Goal: Task Accomplishment & Management: Manage account settings

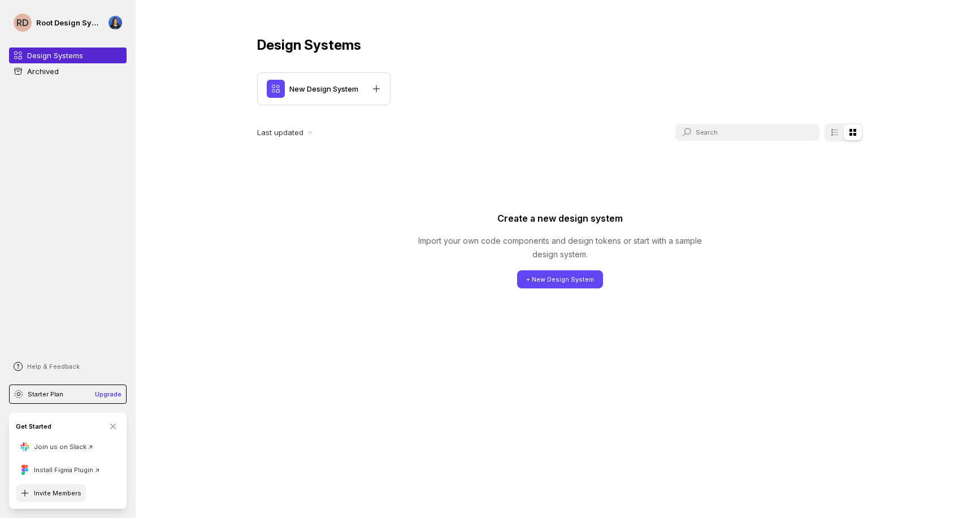
click at [53, 491] on button "Invite Members" at bounding box center [51, 493] width 70 height 18
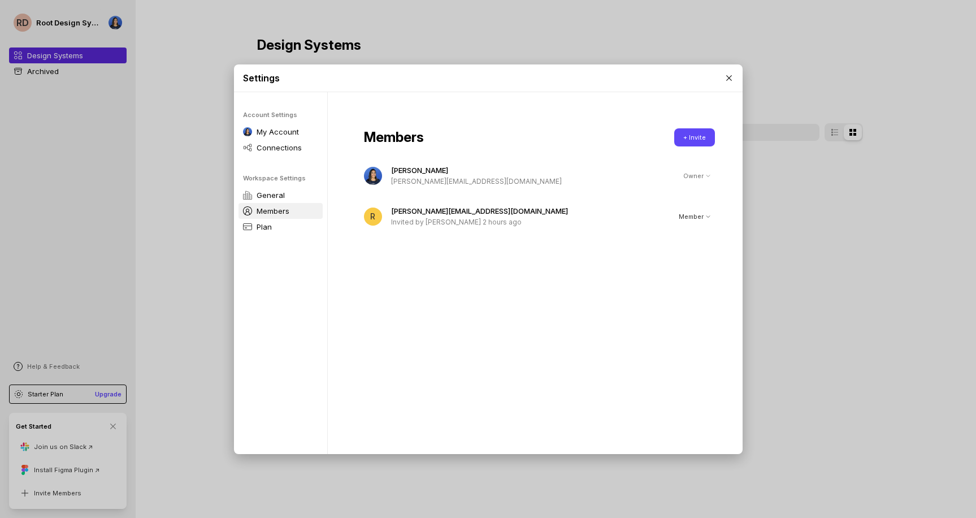
click at [465, 221] on p "Invited by [PERSON_NAME] 2 hours ago" at bounding box center [528, 221] width 274 height 11
click at [463, 220] on p "Invited by [PERSON_NAME] 2 hours ago" at bounding box center [528, 221] width 274 height 11
click at [476, 271] on div "Members + Invite [PERSON_NAME] [PERSON_NAME][EMAIL_ADDRESS][DOMAIN_NAME] Owner …" at bounding box center [539, 277] width 423 height 370
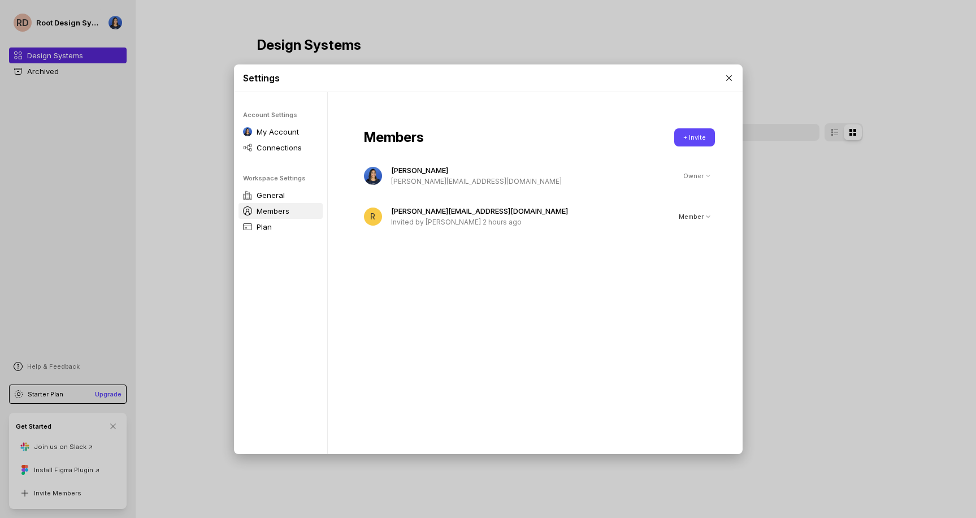
click at [396, 50] on div "Settings Account Settings My Account Connections Workspace Settings General Mem…" at bounding box center [488, 259] width 976 height 518
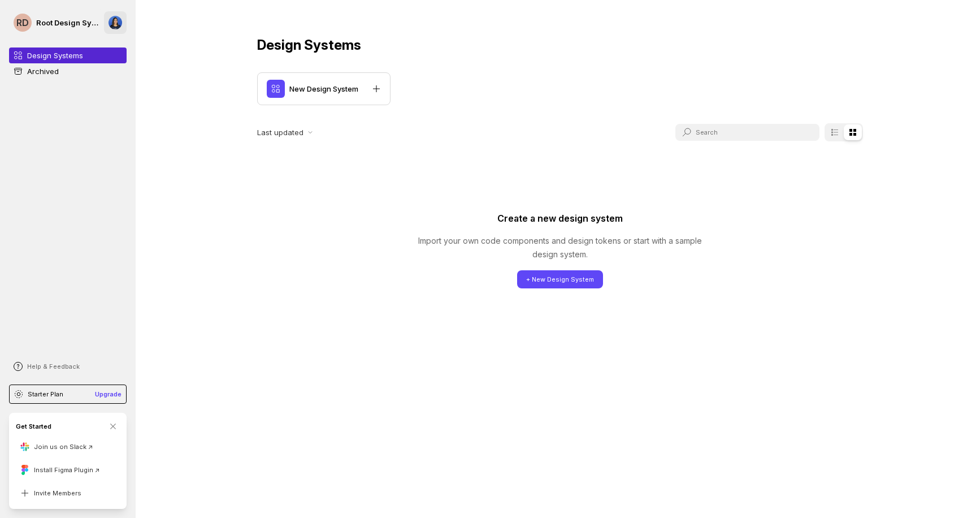
click at [115, 21] on div at bounding box center [116, 23] width 14 height 14
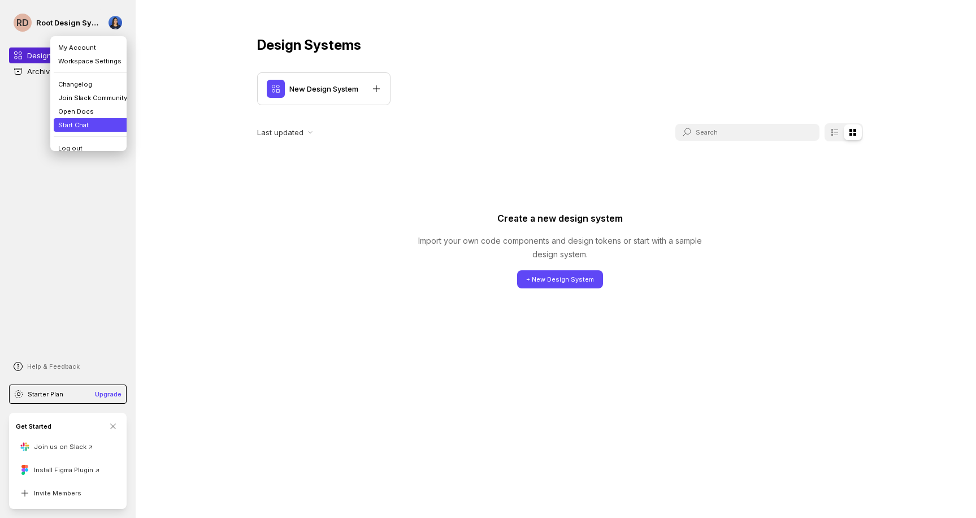
click at [69, 124] on li "Start Chat" at bounding box center [93, 125] width 78 height 14
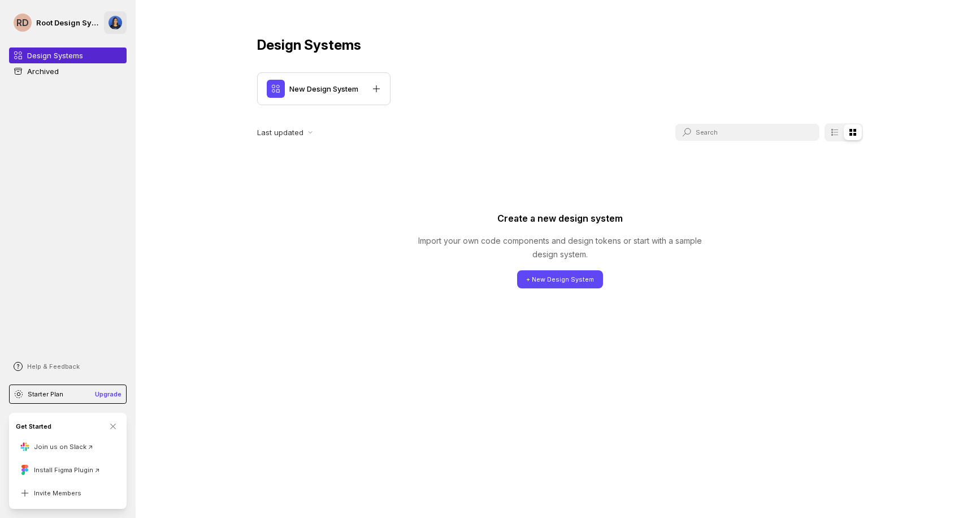
click at [116, 18] on div at bounding box center [116, 23] width 14 height 14
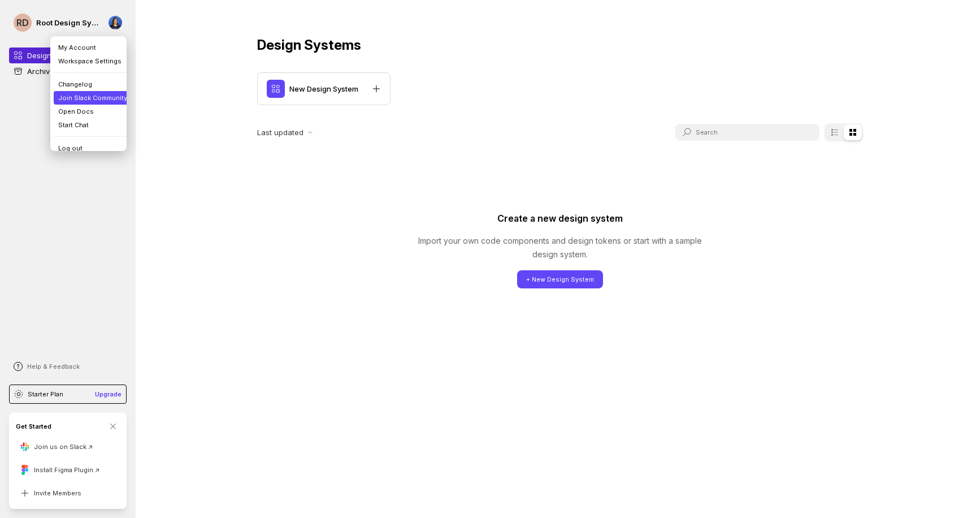
click at [92, 98] on li "Join Slack Community" at bounding box center [93, 98] width 78 height 14
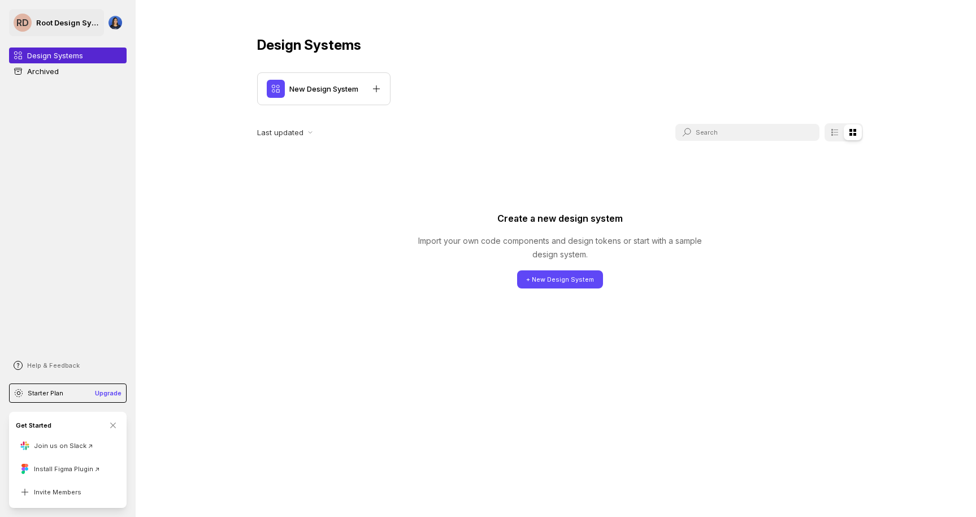
click at [36, 25] on p "Root Design System" at bounding box center [67, 22] width 63 height 11
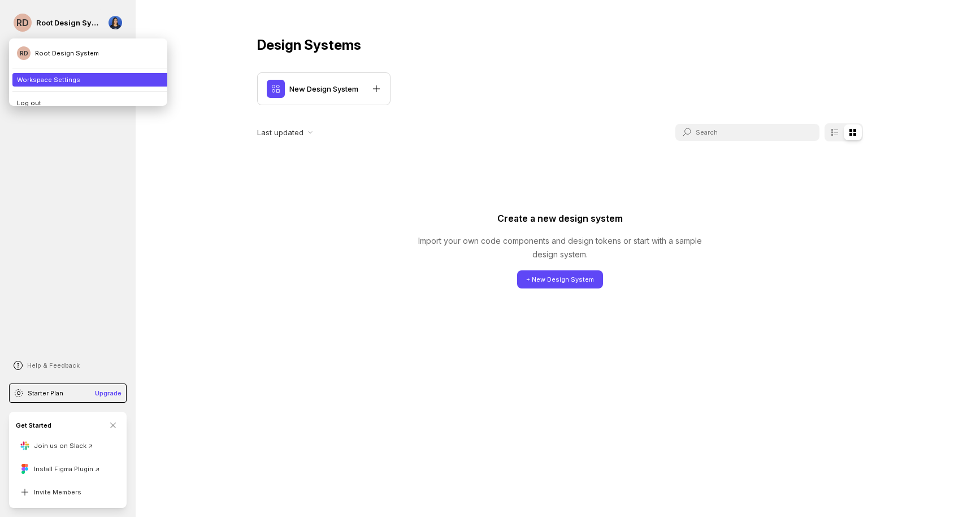
click at [31, 82] on li "Workspace Settings" at bounding box center [92, 80] width 160 height 14
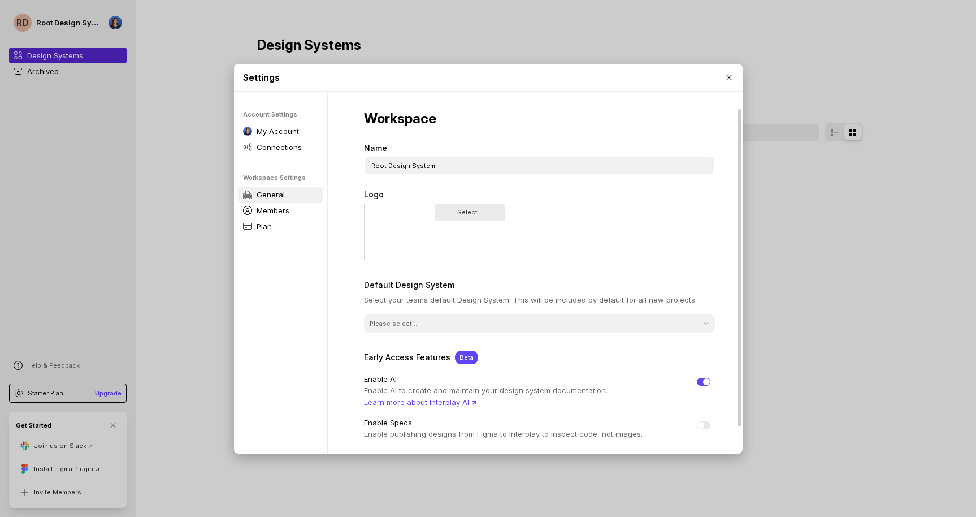
scroll to position [24, 0]
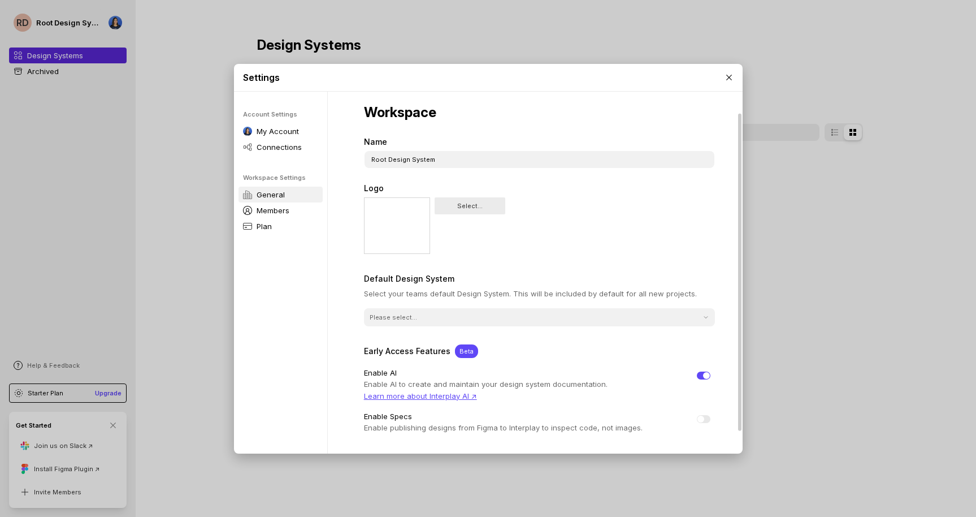
click at [395, 325] on div "Please select..." at bounding box center [539, 317] width 351 height 18
click at [350, 368] on div "Workspace Name Root Design System Logo Select... Default Design System Select y…" at bounding box center [539, 277] width 423 height 420
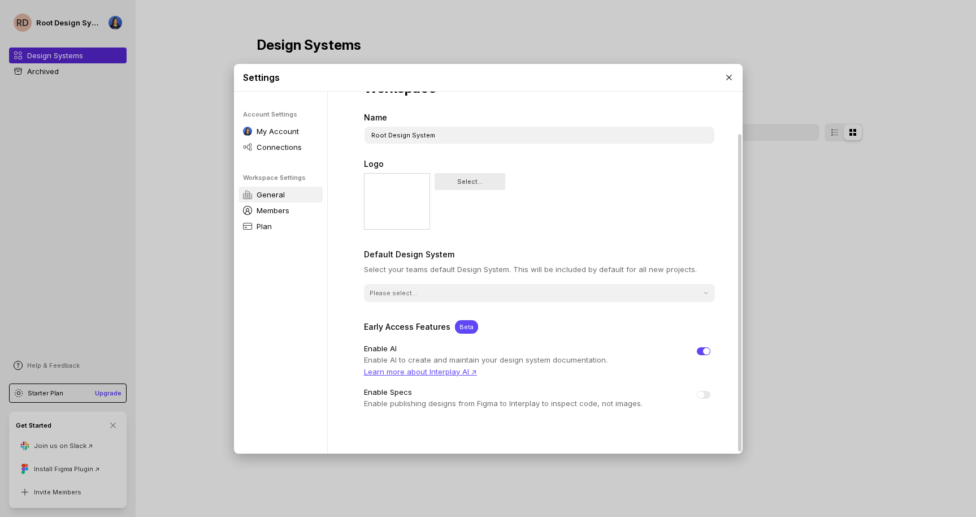
scroll to position [50, 0]
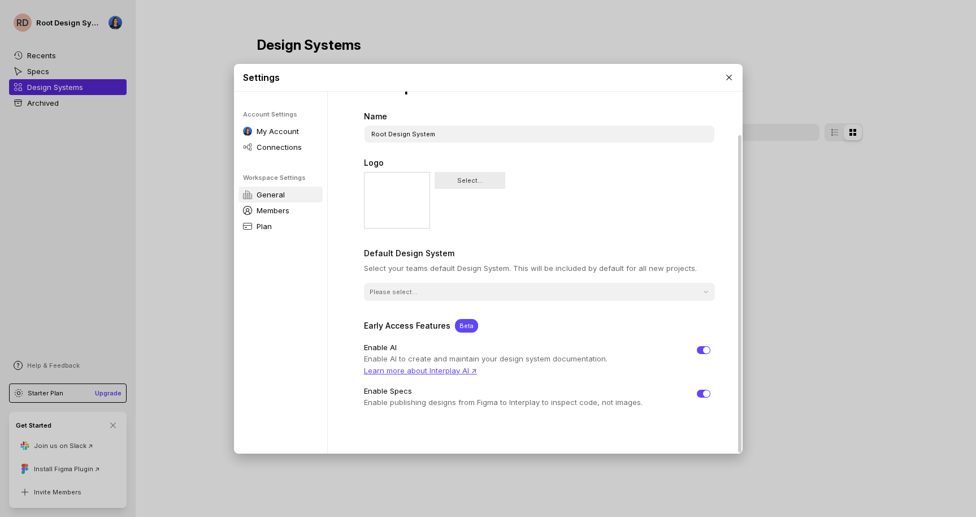
click at [699, 396] on span at bounding box center [704, 393] width 14 height 8
click at [697, 393] on input "checkbox" at bounding box center [697, 393] width 0 height 0
click at [544, 407] on div "Workspace Name Root Design System Logo Select... Default Design System Select y…" at bounding box center [539, 252] width 423 height 420
click at [284, 205] on p "Members" at bounding box center [273, 210] width 33 height 11
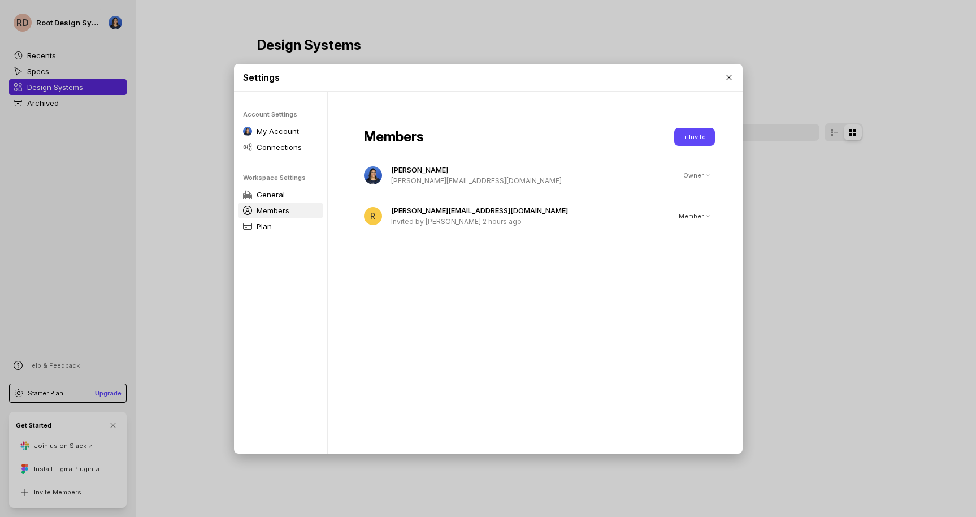
click at [449, 221] on p "Invited by Shannon Garrison 2 hours ago" at bounding box center [528, 221] width 274 height 11
click at [379, 218] on div "R" at bounding box center [373, 216] width 18 height 18
click at [544, 307] on div "Members + Invite Shannon Garrison shannon@root.co.za Owner R ryan@root.co.za In…" at bounding box center [539, 277] width 423 height 370
click at [47, 364] on div "Settings Account Settings My Account Connections Workspace Settings General Mem…" at bounding box center [488, 258] width 976 height 517
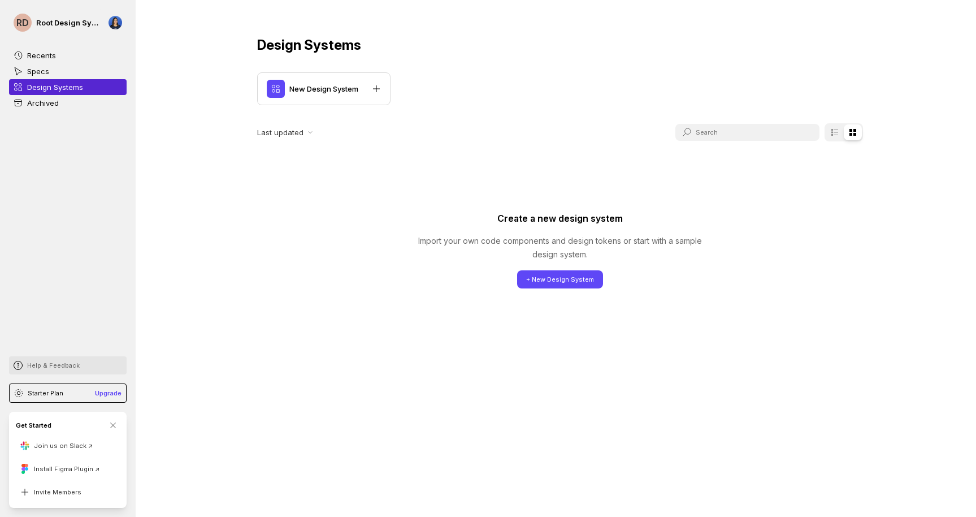
click at [55, 365] on p "Help & Feedback" at bounding box center [53, 365] width 53 height 9
click at [44, 309] on li "Watch Intro Video" at bounding box center [71, 310] width 119 height 14
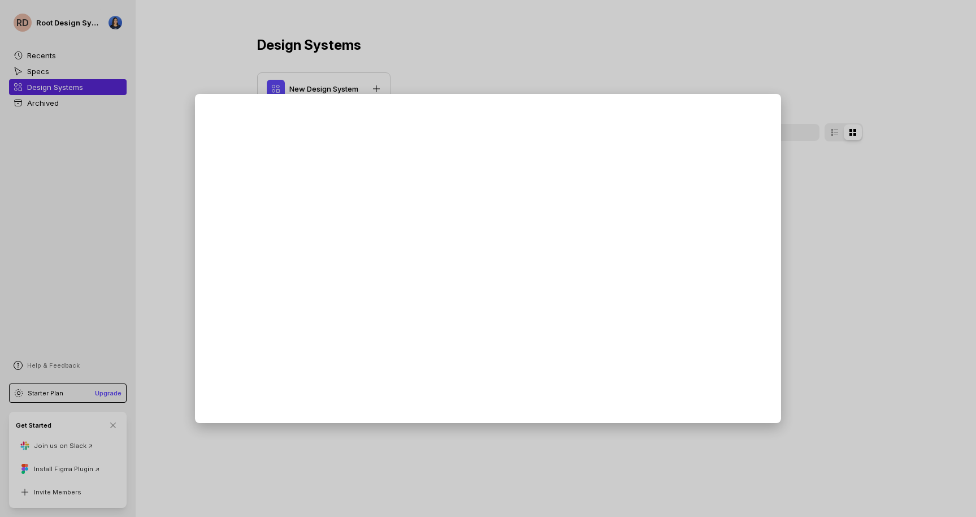
click at [844, 63] on div at bounding box center [488, 258] width 976 height 517
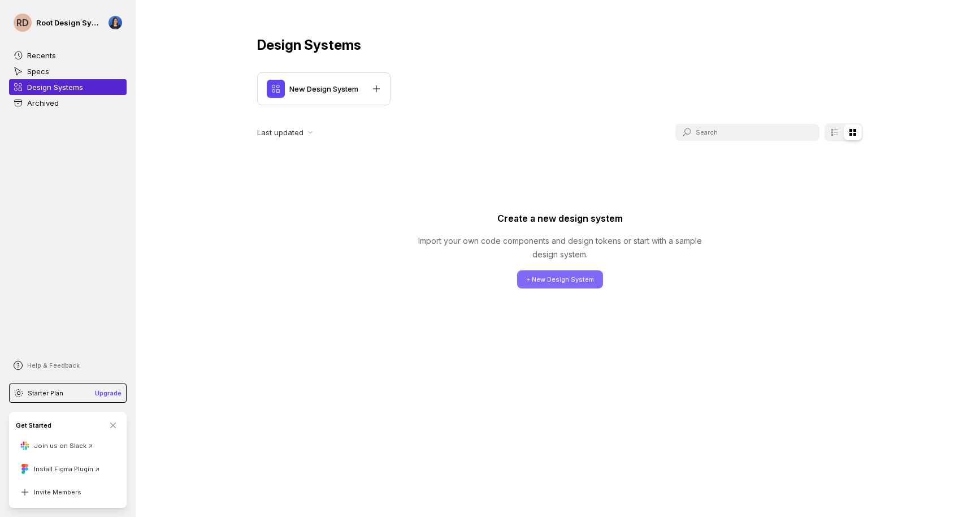
click at [540, 282] on button "+ New Design System" at bounding box center [560, 279] width 86 height 18
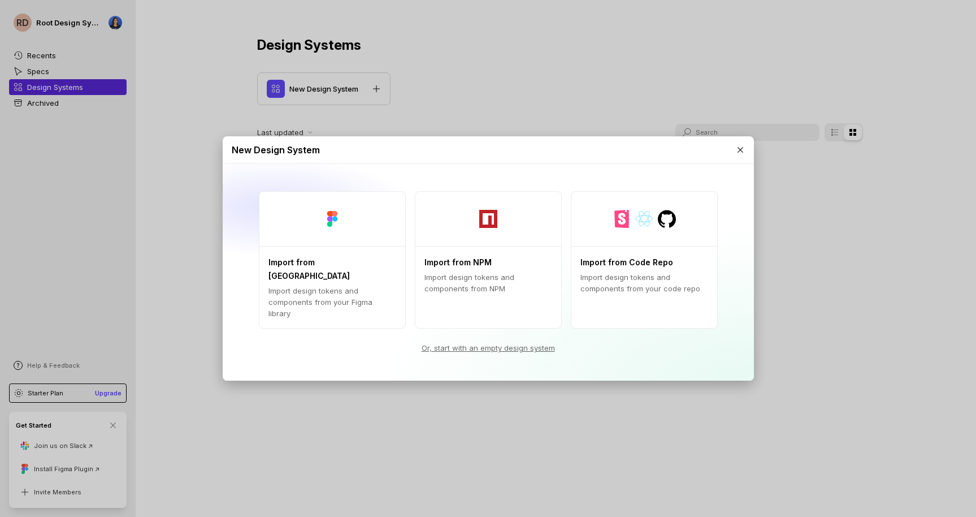
click at [474, 342] on link "Or, start with an empty design system" at bounding box center [488, 347] width 477 height 11
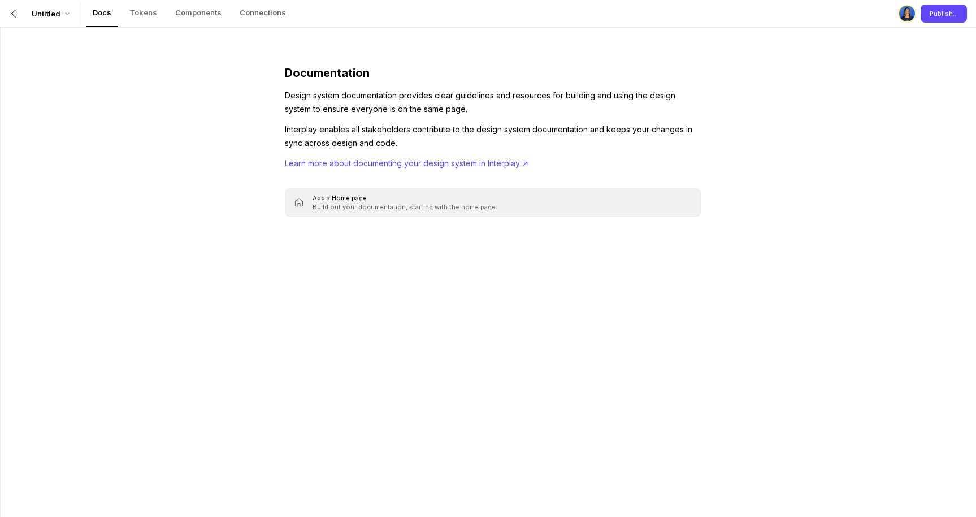
click at [405, 206] on p "Build out your documentation, starting with the home page." at bounding box center [405, 206] width 185 height 9
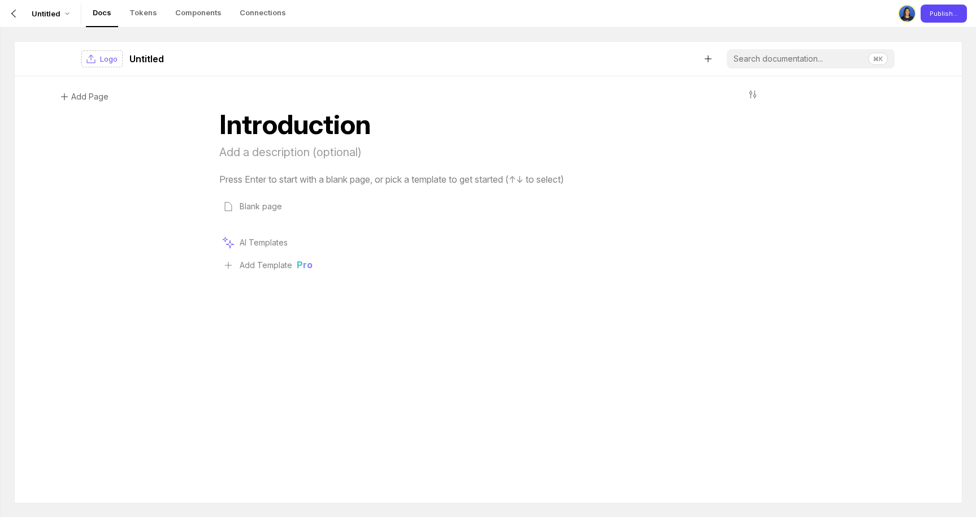
click at [713, 58] on icon at bounding box center [708, 58] width 9 height 9
click at [602, 63] on div "⌘K" at bounding box center [538, 59] width 716 height 20
click at [142, 16] on p "Tokens" at bounding box center [143, 12] width 28 height 11
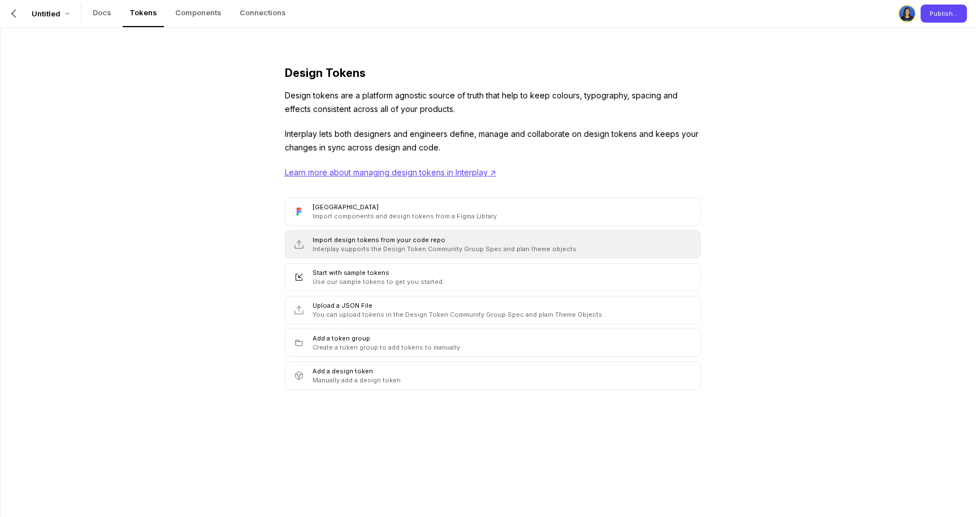
click at [491, 240] on div "Import design tokens from your code repo Interplay supports the Design Token Co…" at bounding box center [504, 244] width 383 height 18
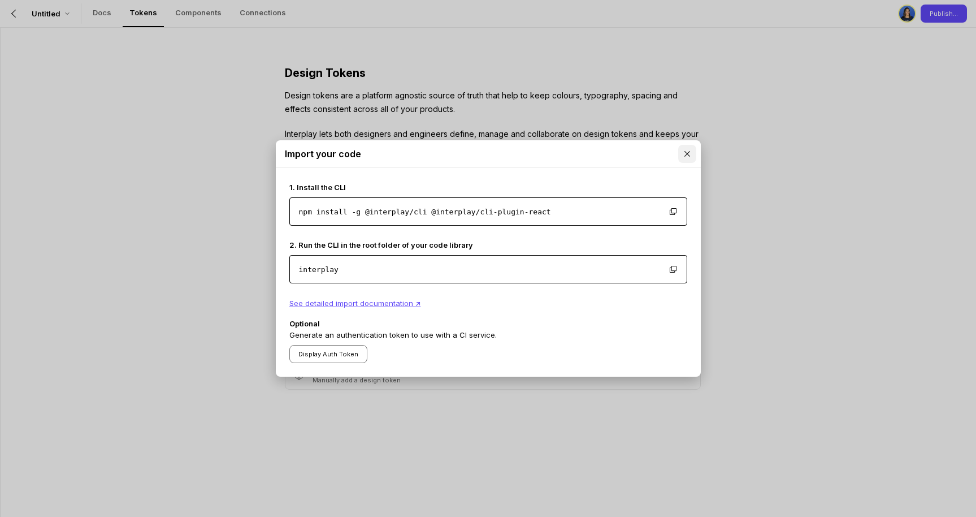
click at [687, 156] on icon at bounding box center [687, 153] width 9 height 9
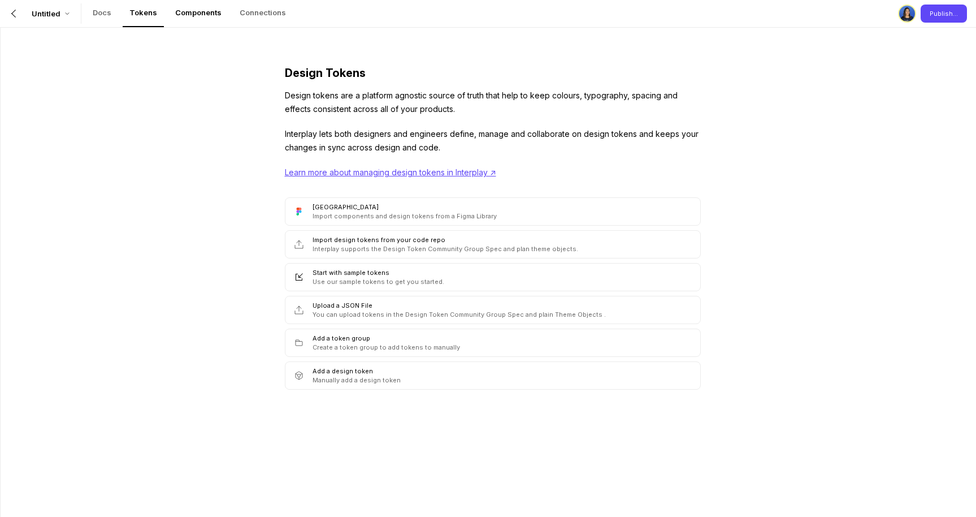
click at [208, 19] on div "Components" at bounding box center [198, 13] width 60 height 27
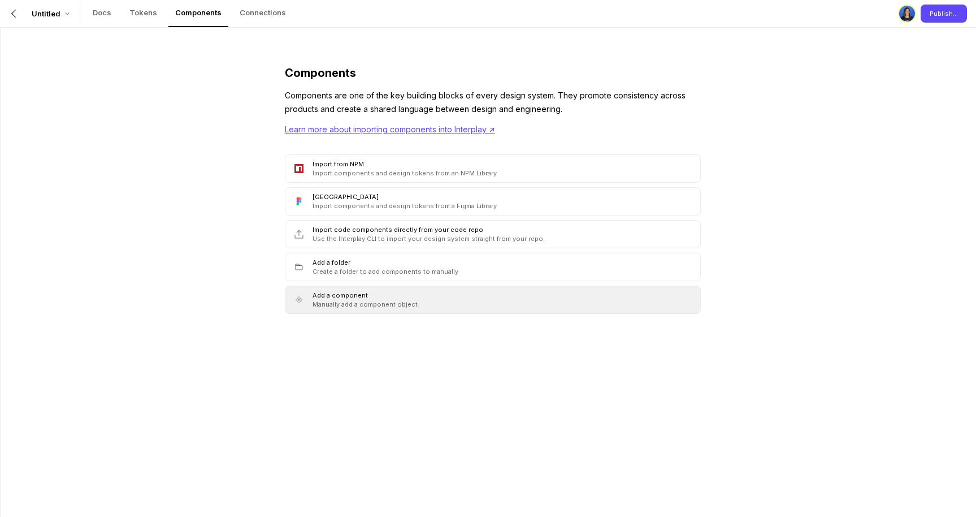
click at [411, 300] on div "Add a component Manually add a component object" at bounding box center [504, 299] width 383 height 18
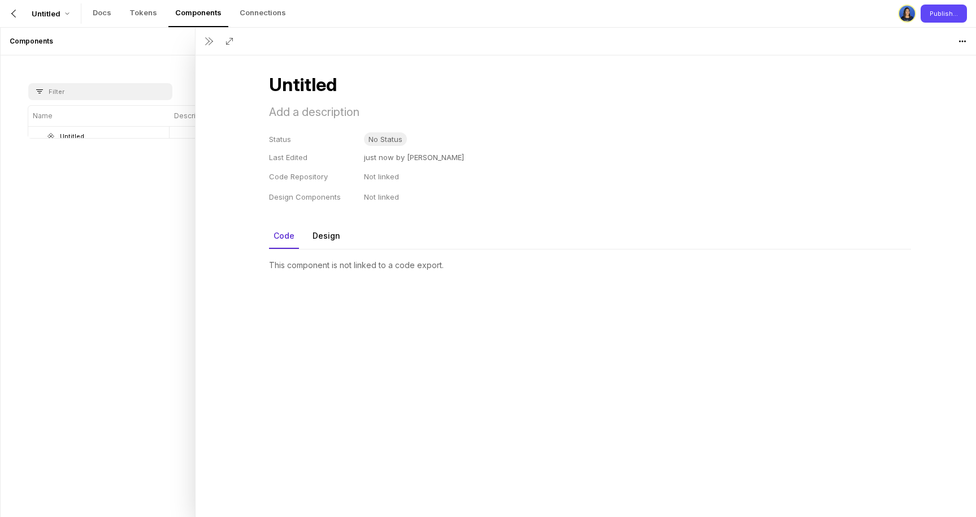
click at [327, 232] on link "Design" at bounding box center [326, 236] width 46 height 26
click at [276, 236] on link "Code" at bounding box center [284, 236] width 39 height 26
click at [131, 59] on div "New Name Description Status Connected Untitled No Status Untitled Status No Sta…" at bounding box center [488, 285] width 975 height 461
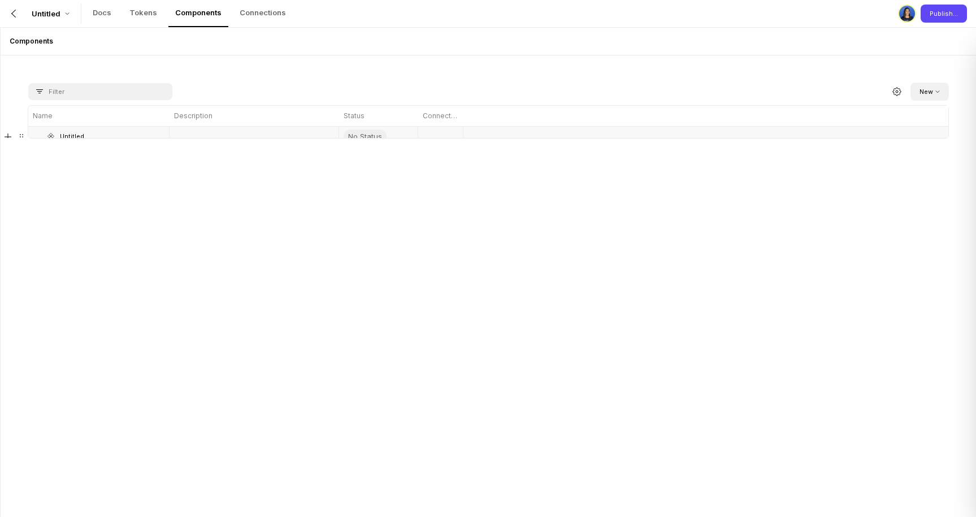
click at [443, 140] on div at bounding box center [440, 137] width 45 height 20
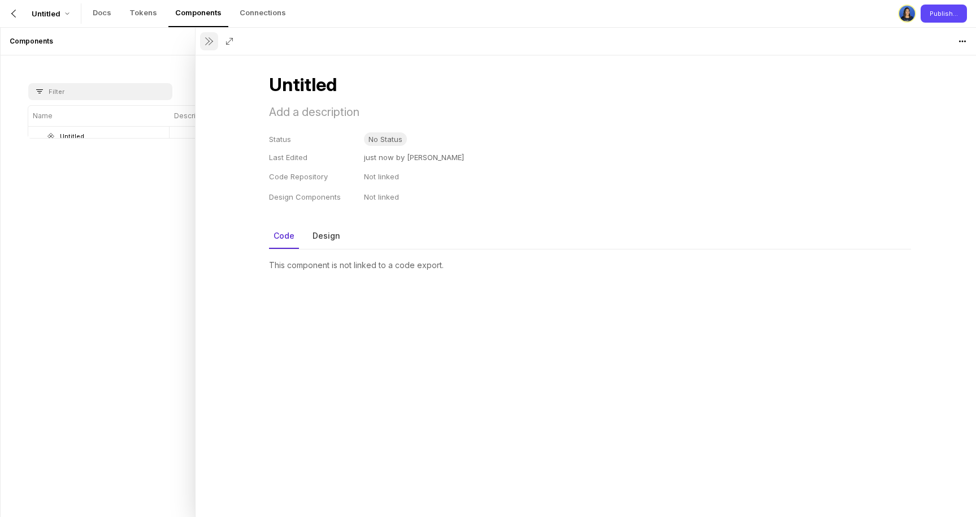
click at [209, 44] on icon at bounding box center [209, 41] width 9 height 9
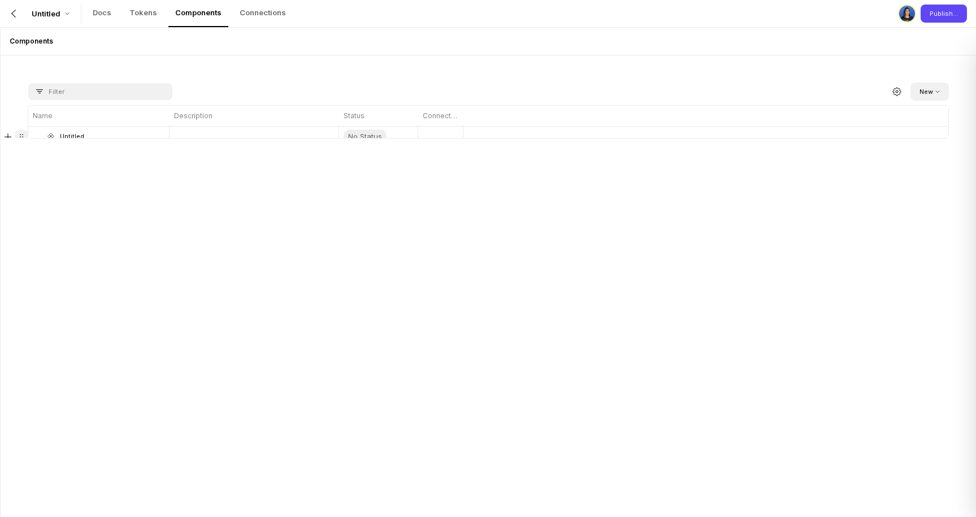
click at [20, 133] on icon at bounding box center [21, 136] width 9 height 9
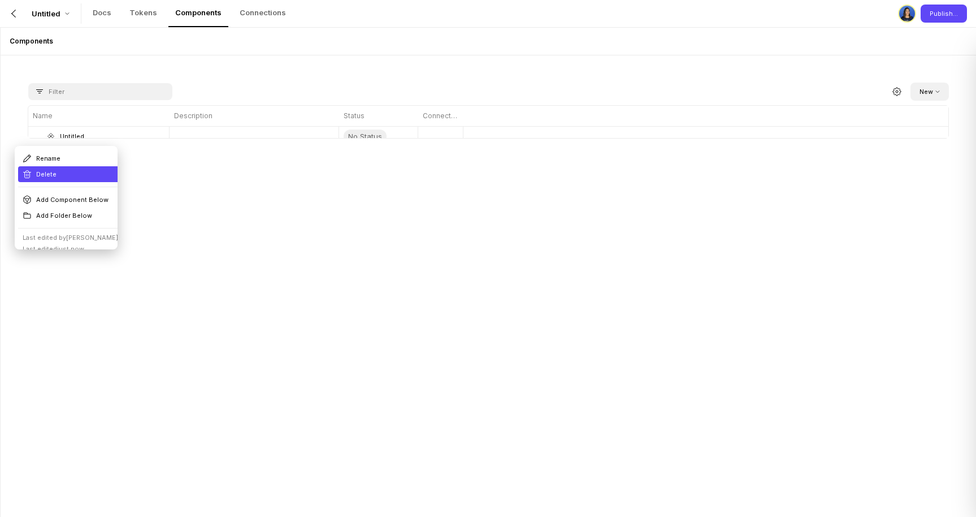
click at [30, 174] on li "Delete" at bounding box center [70, 174] width 105 height 16
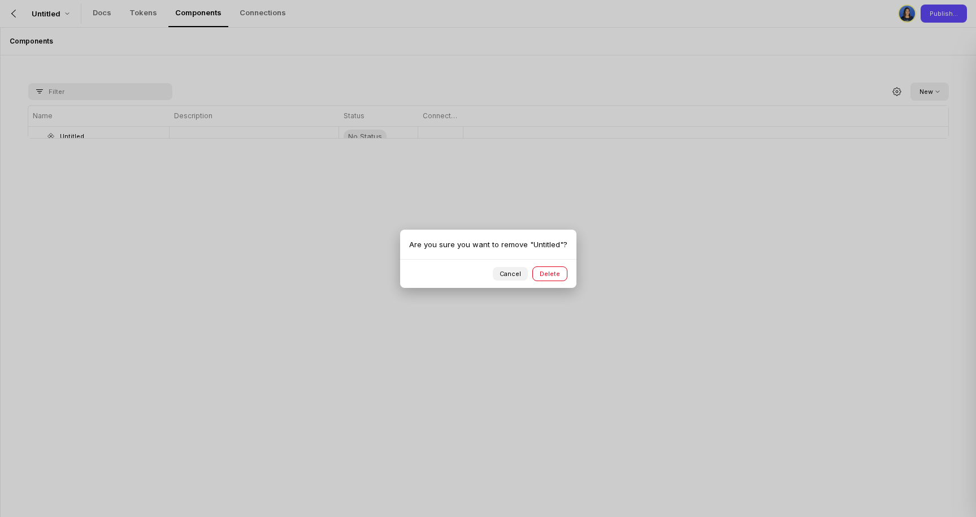
click at [554, 270] on button "Delete" at bounding box center [549, 273] width 35 height 15
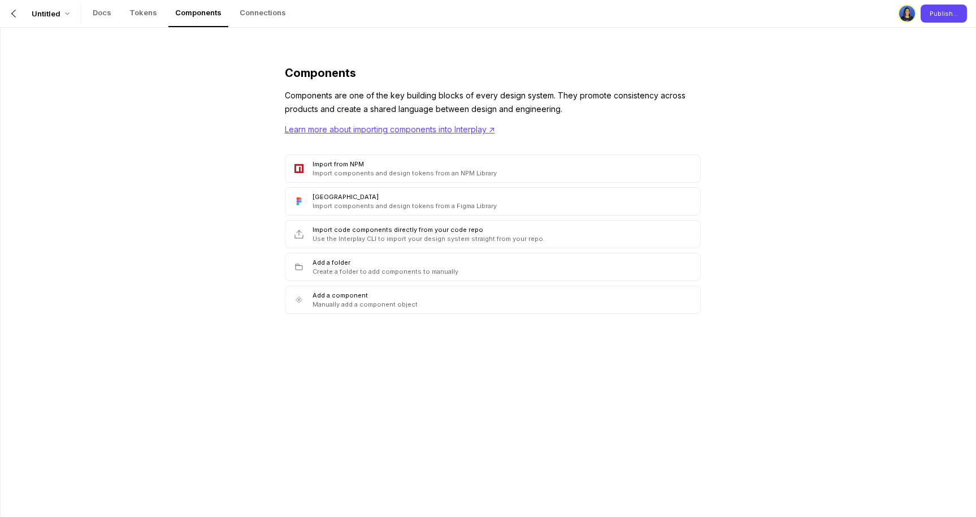
click at [189, 105] on div "Components Components are one of the key building blocks of every design system…" at bounding box center [493, 276] width 984 height 497
click at [146, 12] on p "Tokens" at bounding box center [143, 12] width 28 height 11
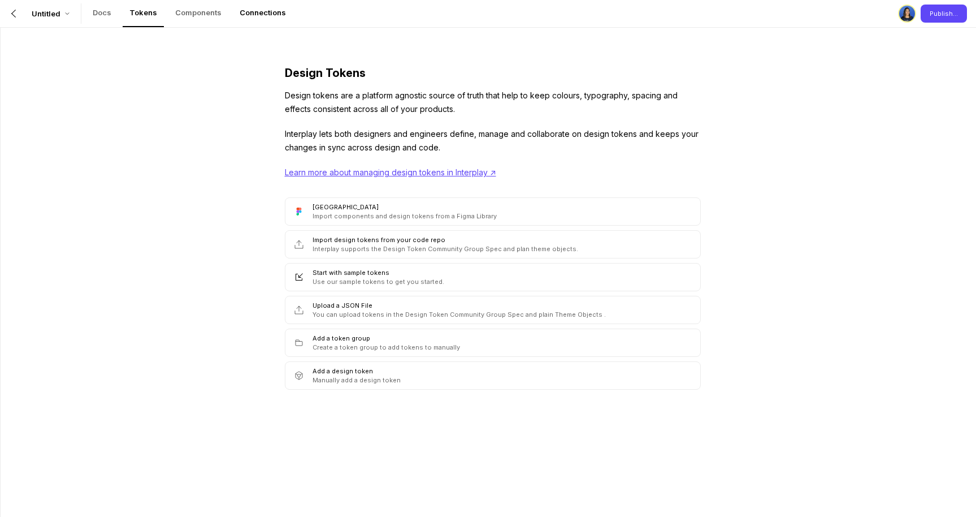
click at [240, 13] on p "Connections" at bounding box center [263, 12] width 46 height 11
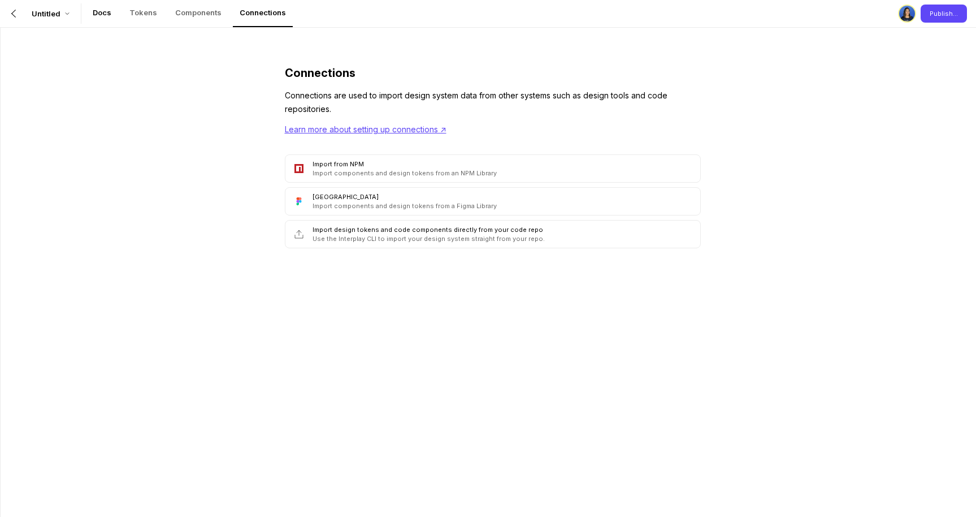
click at [100, 14] on p "Docs" at bounding box center [102, 12] width 19 height 11
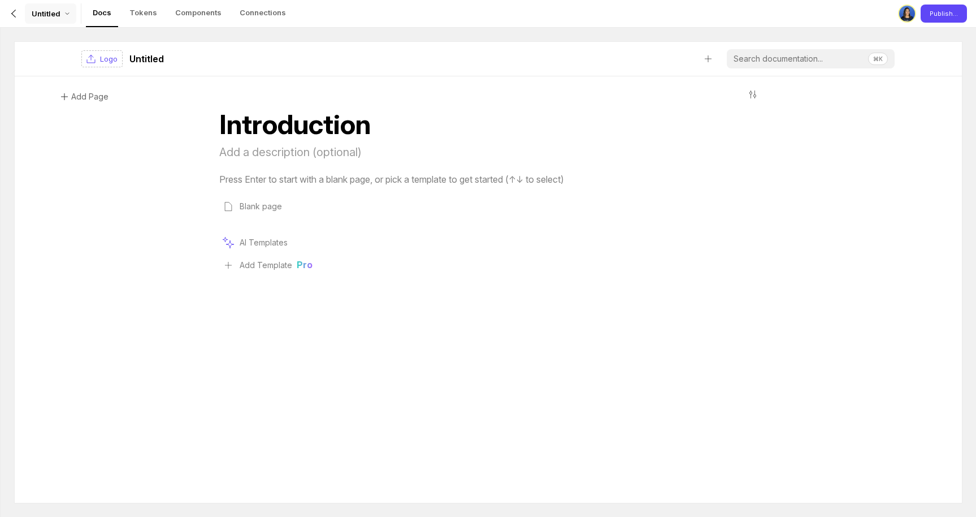
click at [61, 14] on div "Untitled" at bounding box center [50, 13] width 51 height 20
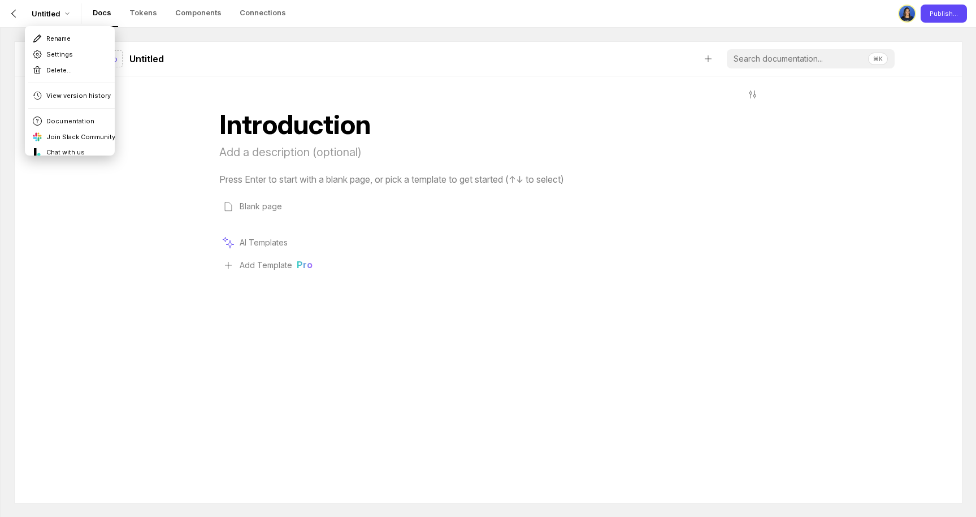
click at [358, 16] on div "Untitled Docs Tokens Components Connections" at bounding box center [244, 13] width 488 height 27
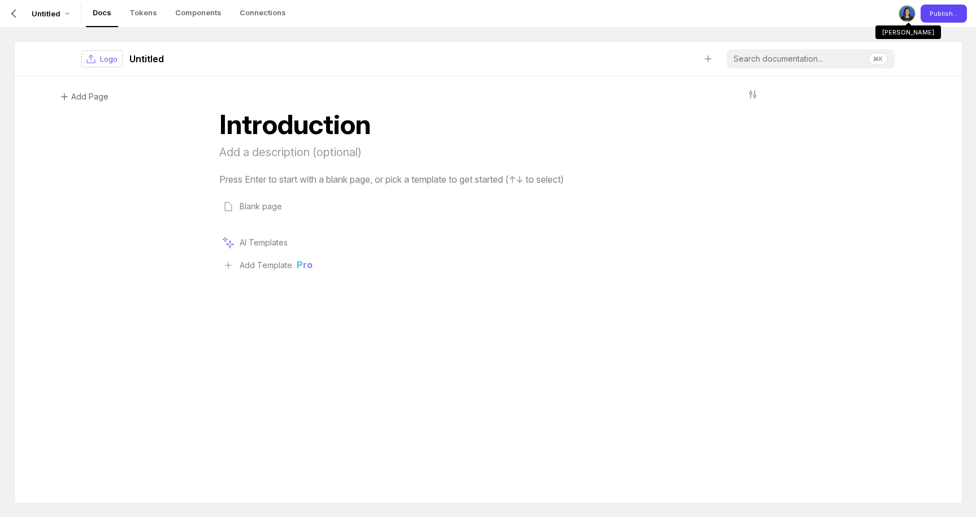
click at [912, 14] on div at bounding box center [907, 14] width 18 height 18
click at [51, 14] on p "Untitled" at bounding box center [46, 13] width 29 height 11
click at [9, 15] on icon at bounding box center [13, 13] width 9 height 9
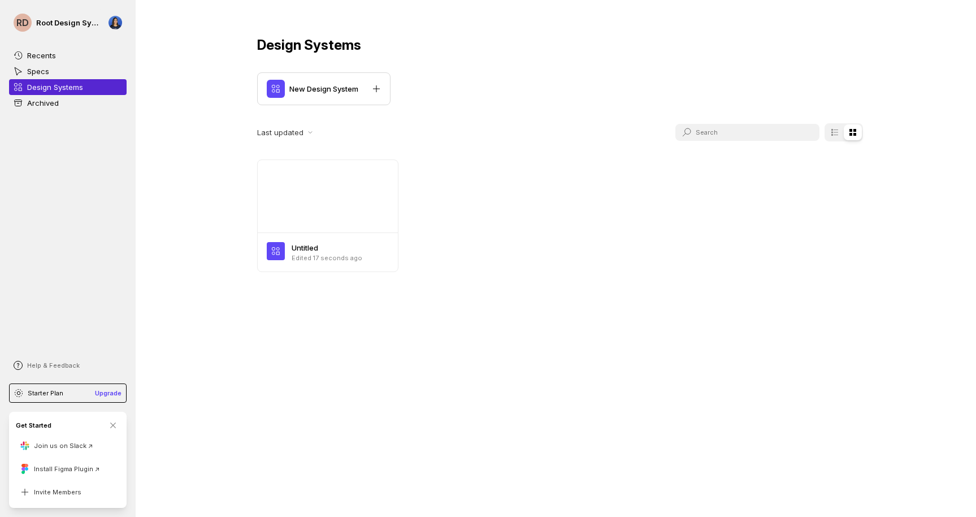
click at [198, 71] on div "Design Systems New Design System Last updated Untitled Edited 17 seconds ago" at bounding box center [560, 262] width 849 height 525
click at [342, 190] on div at bounding box center [328, 196] width 140 height 72
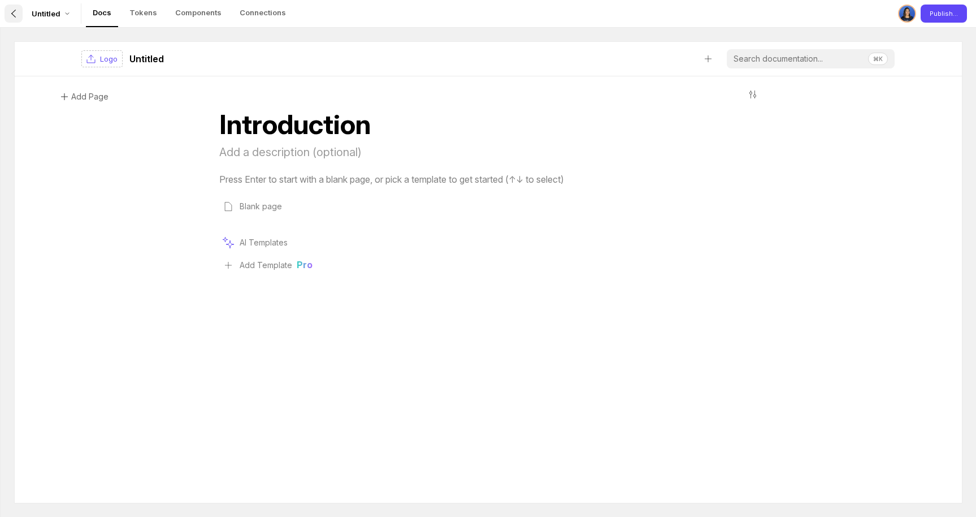
click at [10, 13] on icon at bounding box center [13, 13] width 9 height 9
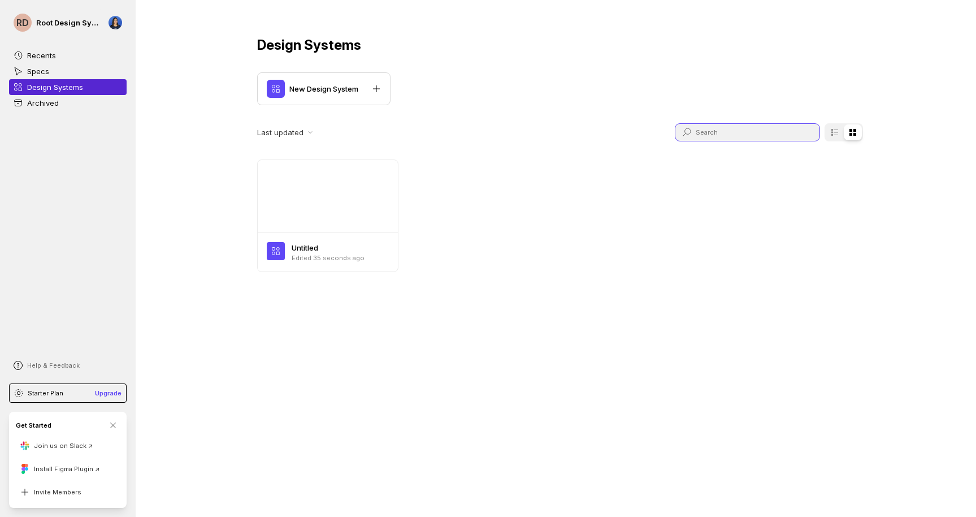
click at [774, 129] on input at bounding box center [747, 132] width 103 height 17
click at [779, 109] on div "Design Systems New Design System Last updated Untitled Edited 35 seconds ago" at bounding box center [560, 154] width 678 height 308
click at [834, 134] on icon at bounding box center [834, 132] width 9 height 9
click at [825, 132] on input "checkbox" at bounding box center [825, 132] width 0 height 0
click at [849, 133] on icon at bounding box center [852, 132] width 7 height 7
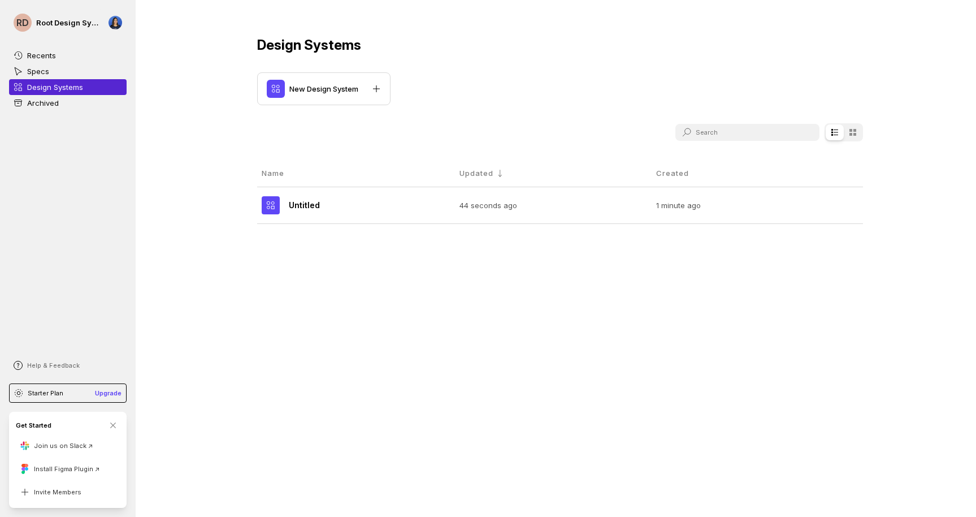
click at [825, 132] on input "checkbox" at bounding box center [825, 132] width 0 height 0
click at [831, 134] on icon at bounding box center [834, 132] width 9 height 9
click at [825, 132] on input "checkbox" at bounding box center [825, 132] width 0 height 0
click at [45, 69] on p "Specs" at bounding box center [38, 71] width 22 height 11
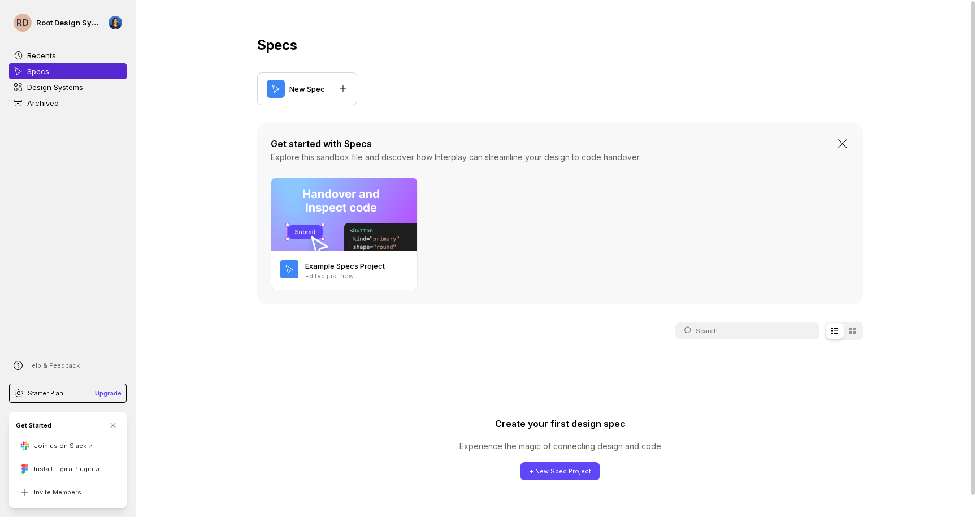
click at [37, 51] on p "Recents" at bounding box center [41, 55] width 29 height 11
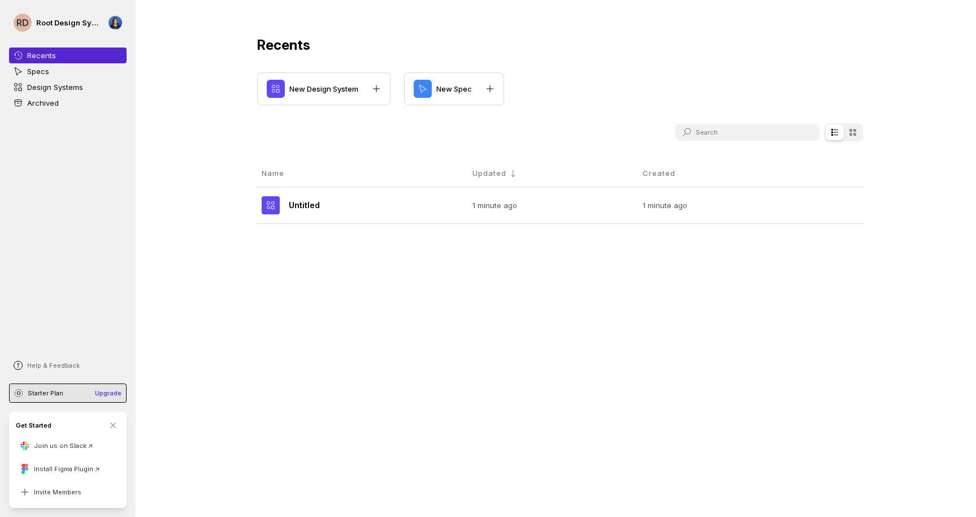
click at [44, 396] on p "Starter Plan" at bounding box center [46, 392] width 36 height 9
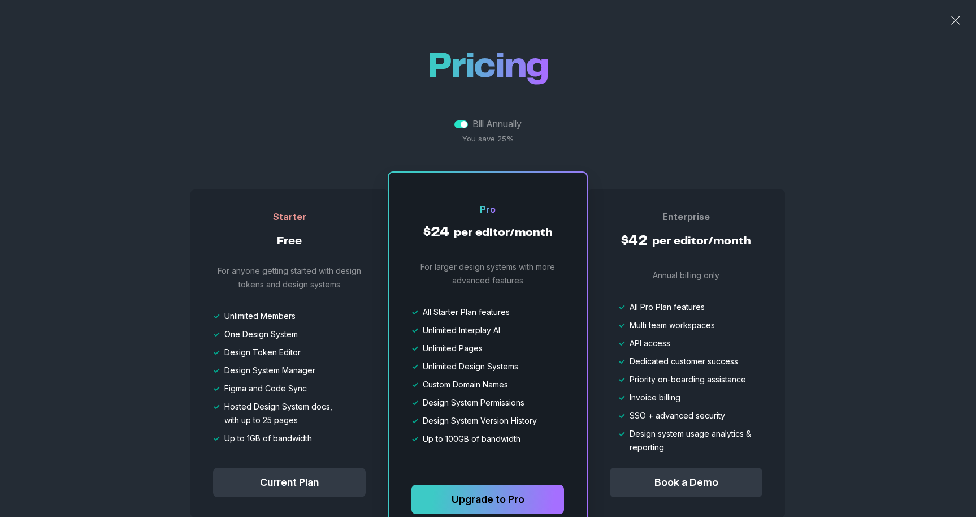
click at [152, 276] on div "Pricing Bill Annually You save 25% Starter Free For anyone getting started with…" at bounding box center [488, 276] width 976 height 553
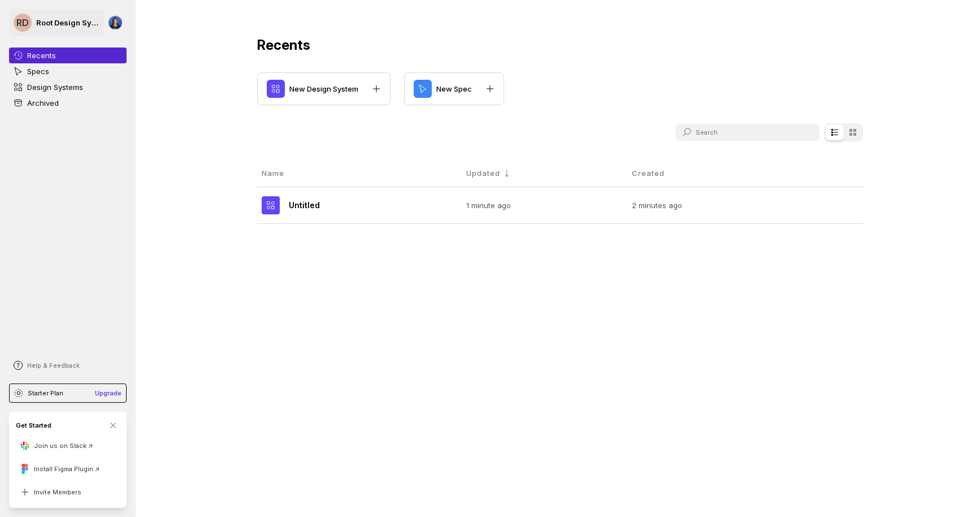
click at [53, 21] on p "Root Design System" at bounding box center [67, 22] width 63 height 11
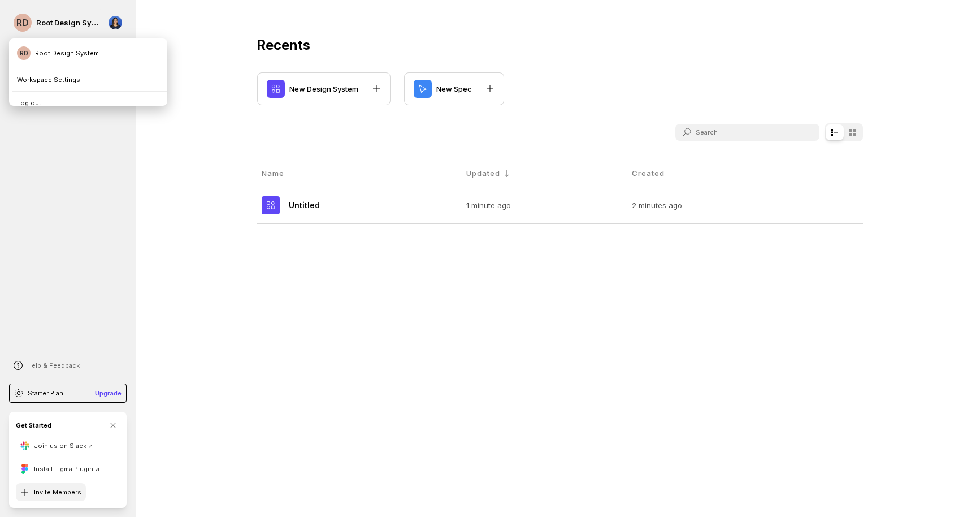
click at [70, 489] on button "Invite Members" at bounding box center [51, 492] width 70 height 18
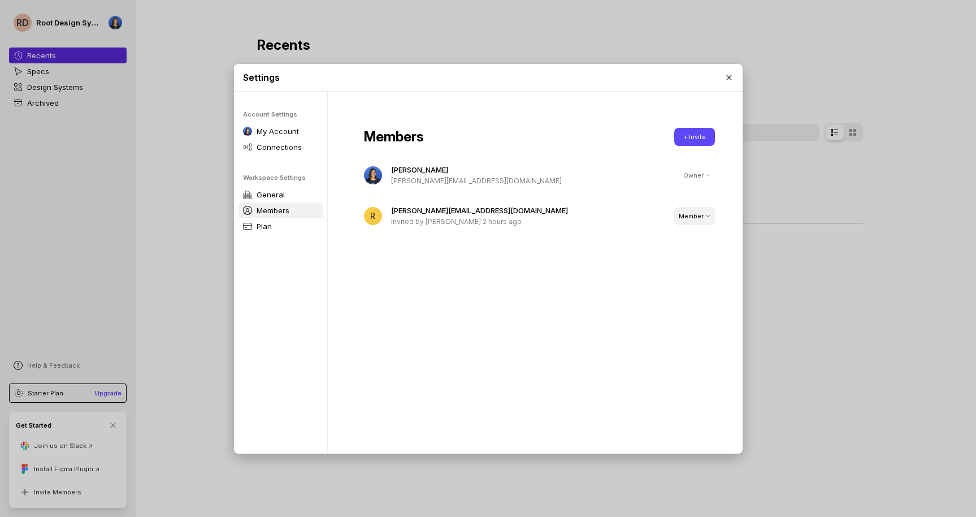
click at [692, 210] on button "Member" at bounding box center [694, 216] width 41 height 18
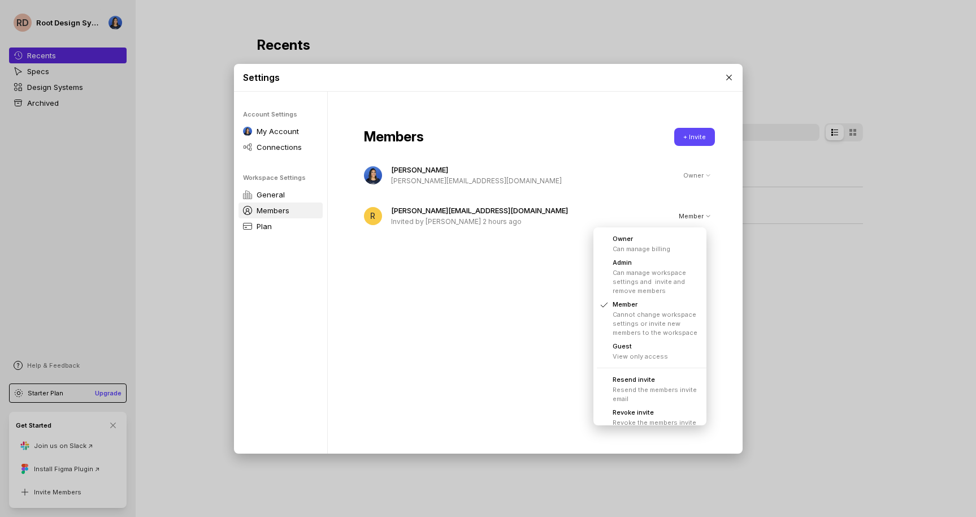
click at [662, 411] on li "Revoke invite Revoke the members invite" at bounding box center [654, 417] width 115 height 24
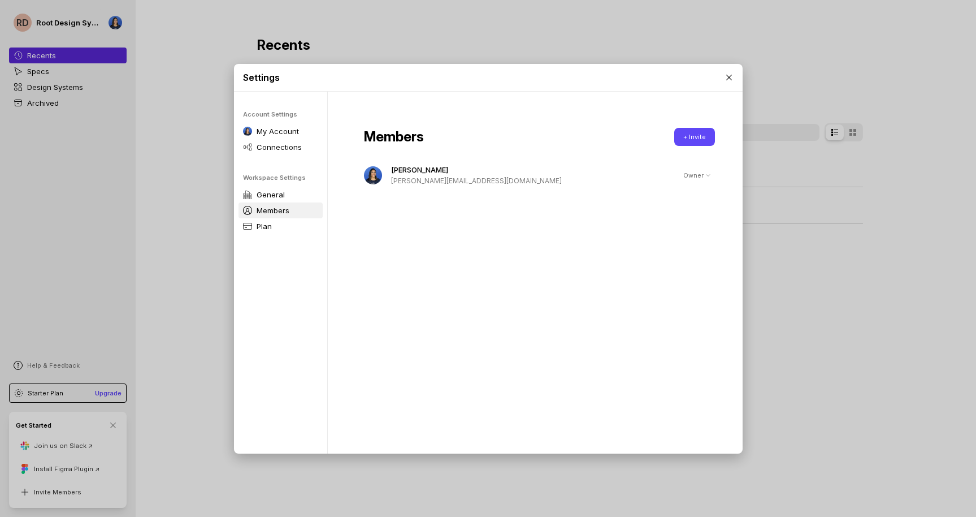
click at [662, 412] on div "Members + Invite Shannon Garrison shannon@root.co.za Owner" at bounding box center [539, 277] width 423 height 370
click at [675, 138] on button "+ Invite" at bounding box center [694, 137] width 41 height 18
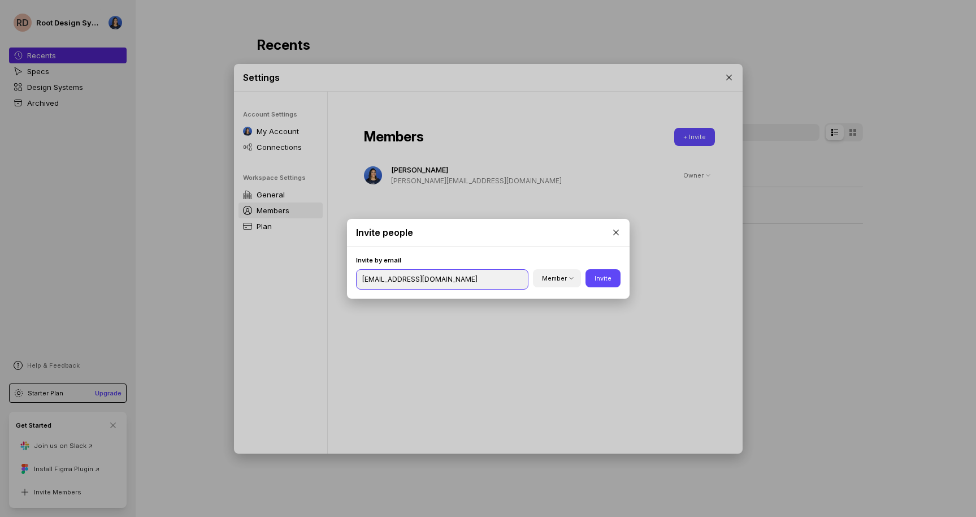
type input "[EMAIL_ADDRESS][DOMAIN_NAME]"
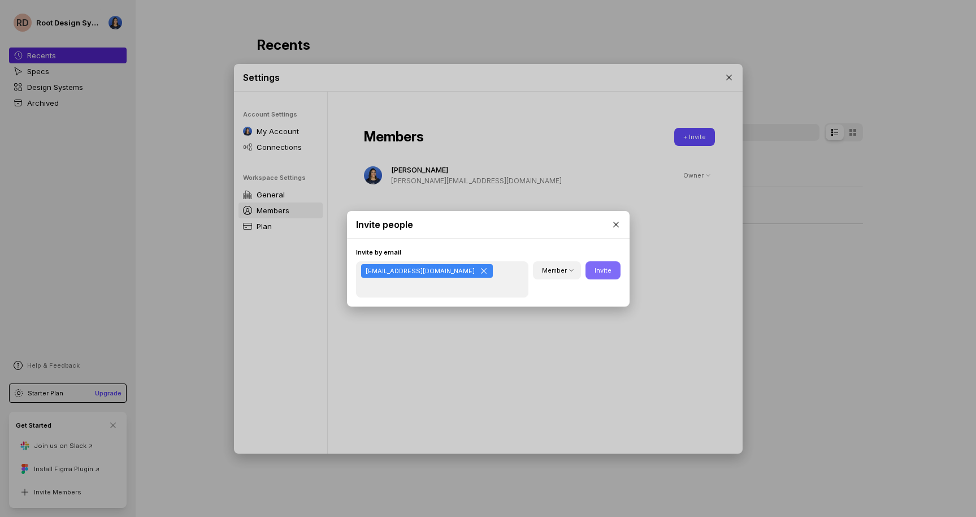
click at [610, 271] on button "Invite" at bounding box center [603, 270] width 35 height 18
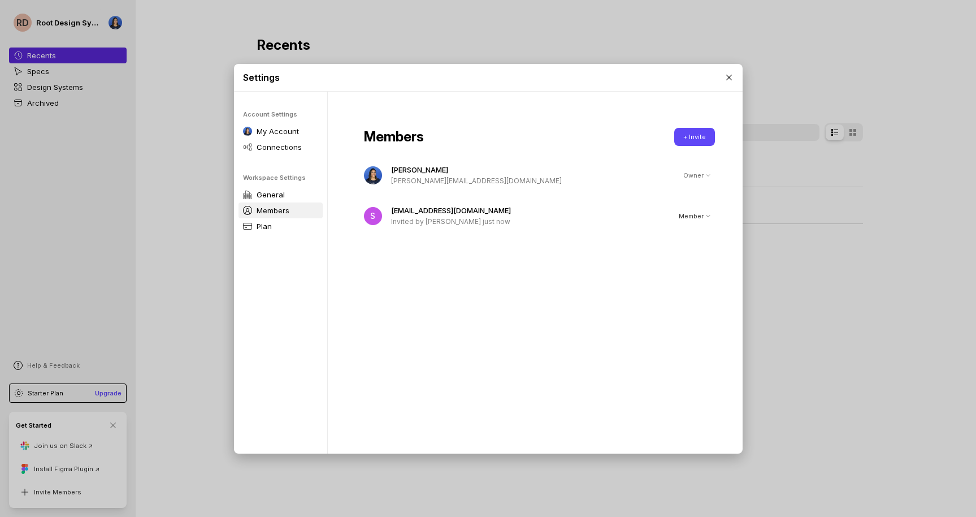
click at [688, 181] on div "Shannon Garrison shannon@root.co.za Owner" at bounding box center [539, 175] width 351 height 23
click at [690, 177] on div "Shannon Garrison shannon@root.co.za Owner" at bounding box center [539, 175] width 351 height 23
click at [576, 163] on div "Members + Invite Shannon Garrison shannon@root.co.za Owner S shannonggarrison@g…" at bounding box center [539, 177] width 351 height 99
click at [262, 192] on p "General" at bounding box center [271, 194] width 28 height 11
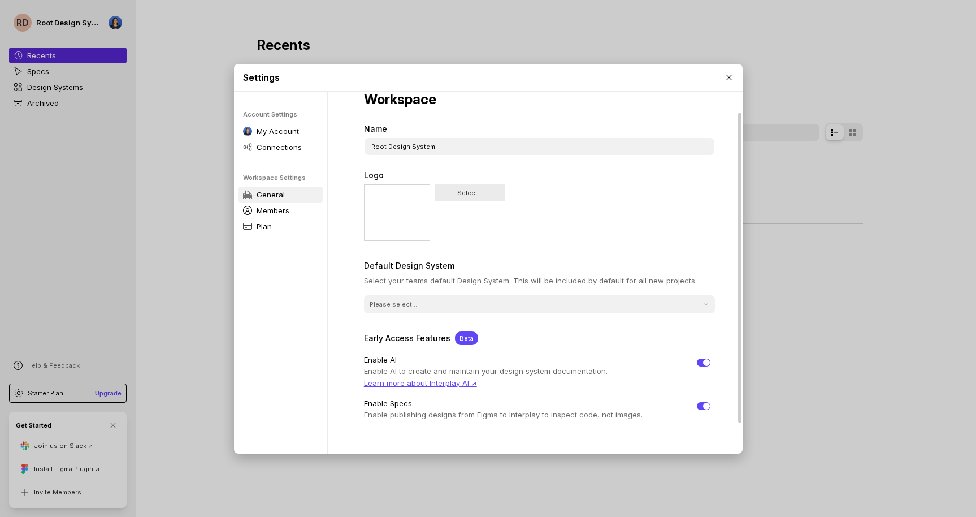
scroll to position [58, 0]
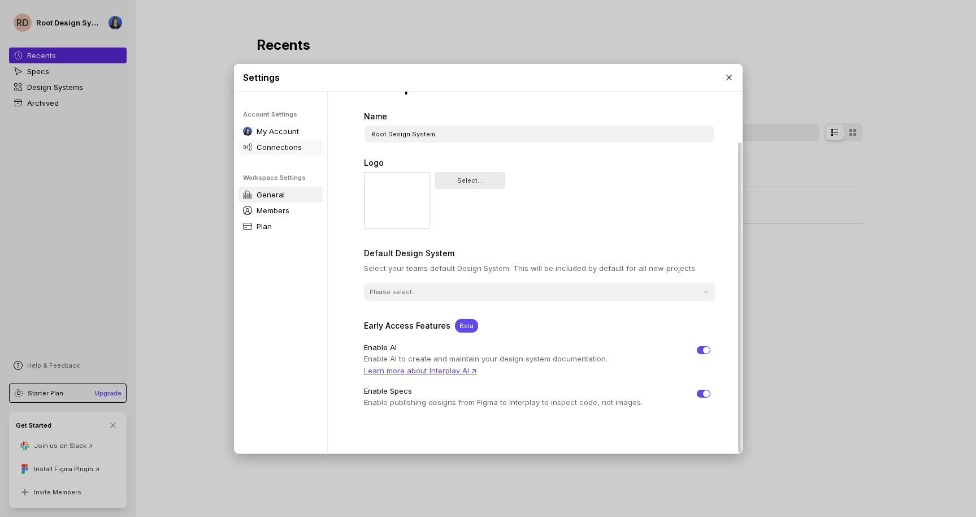
click at [257, 145] on p "Connections" at bounding box center [279, 146] width 45 height 11
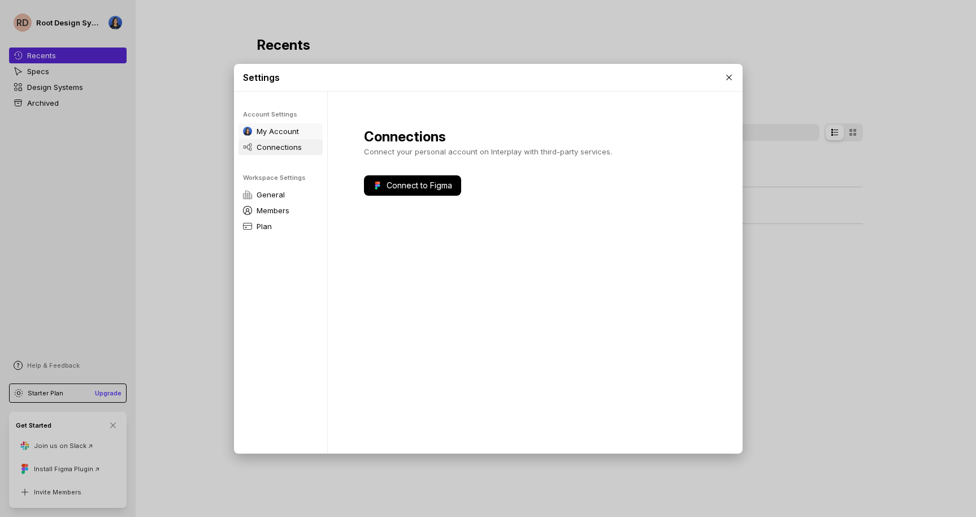
click at [257, 128] on p "My Account" at bounding box center [278, 130] width 42 height 11
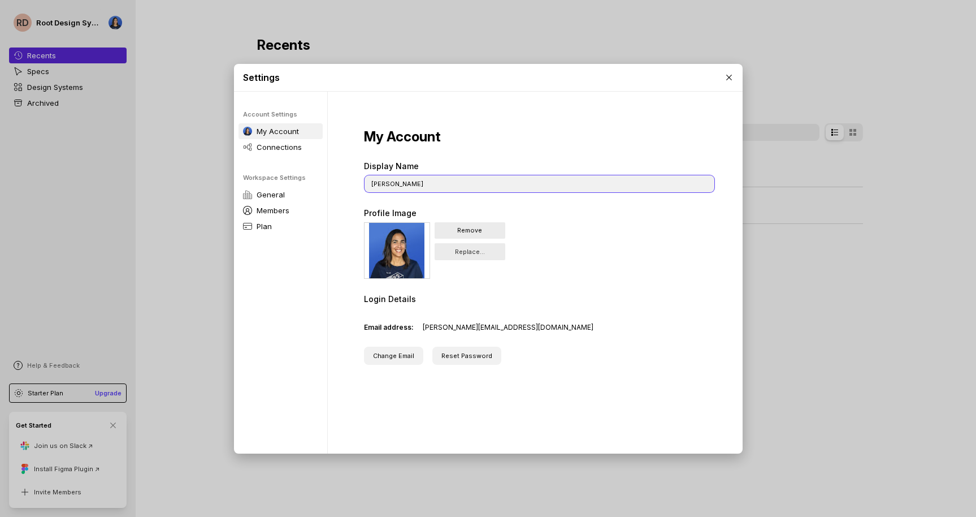
click at [424, 187] on input "[PERSON_NAME]" at bounding box center [540, 183] width 350 height 17
click at [728, 77] on icon at bounding box center [729, 78] width 6 height 6
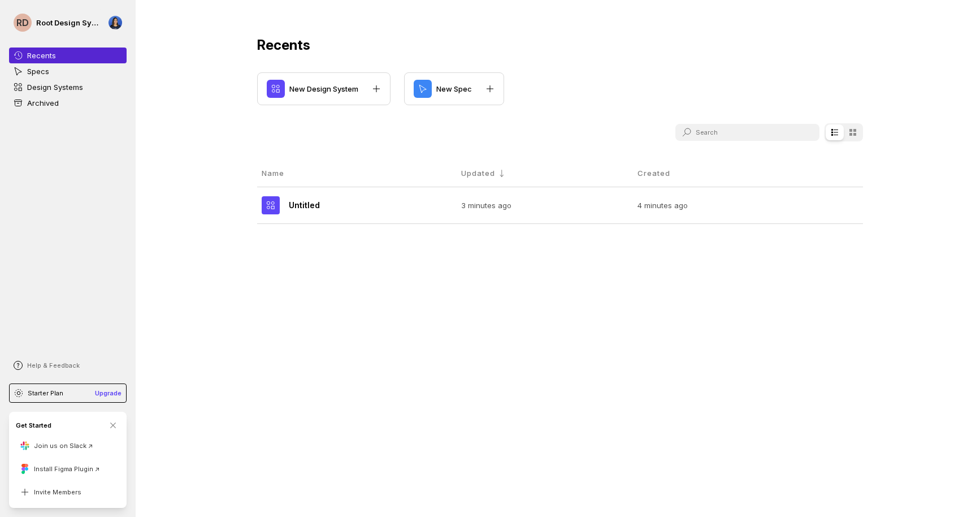
click at [728, 77] on div "New Design System New Spec" at bounding box center [560, 88] width 606 height 33
click at [815, 203] on icon at bounding box center [818, 204] width 9 height 9
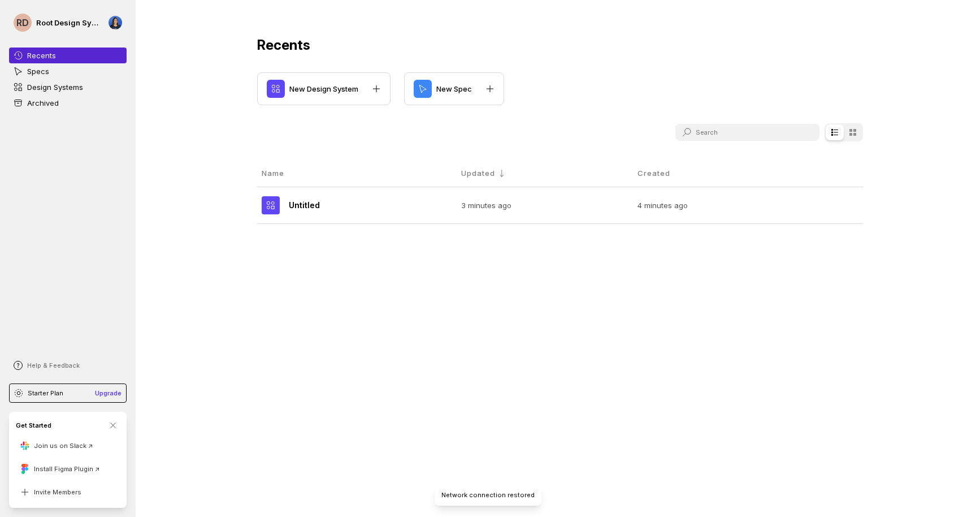
click at [686, 251] on div "Recents New Design System New Spec name updated created Untitled 3 minutes ago …" at bounding box center [560, 130] width 678 height 260
click at [818, 203] on div at bounding box center [818, 204] width 18 height 18
click at [821, 222] on li "Archive" at bounding box center [828, 227] width 33 height 14
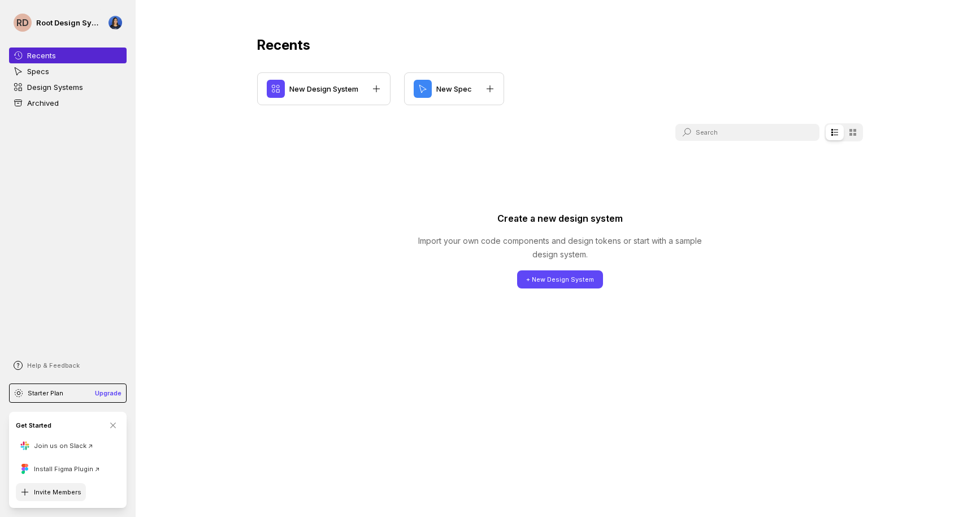
click at [49, 487] on button "Invite Members" at bounding box center [51, 492] width 70 height 18
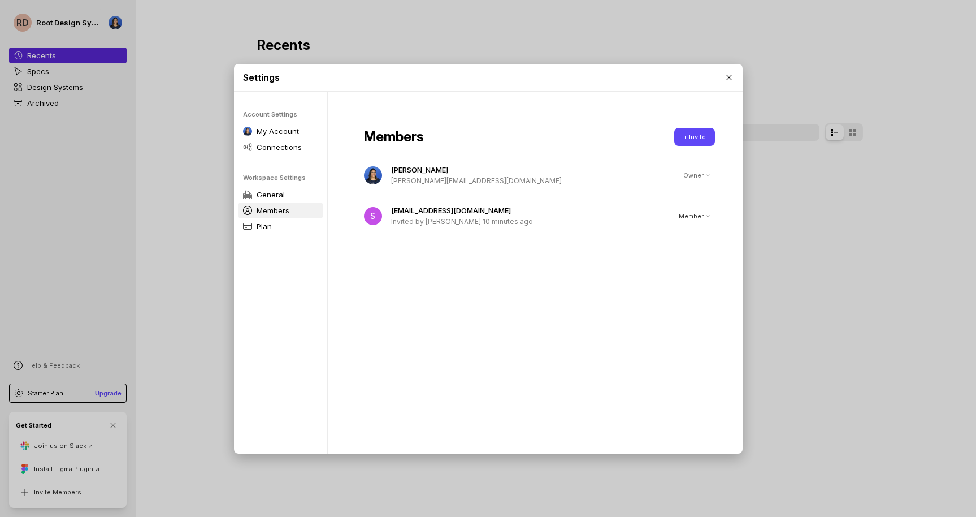
click at [548, 394] on div "Members + Invite Shannon Garrison shannon@root.co.za Owner S shannonggarrison@g…" at bounding box center [539, 277] width 423 height 370
click at [267, 226] on p "Plan" at bounding box center [264, 225] width 15 height 11
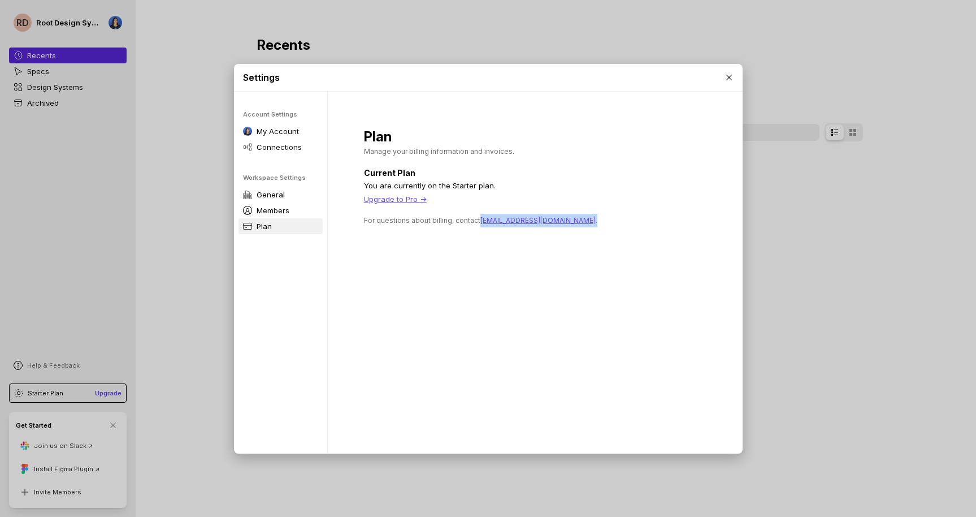
drag, startPoint x: 557, startPoint y: 221, endPoint x: 478, endPoint y: 218, distance: 78.6
click at [478, 218] on p "For questions about billing, contact hello@interplayapp.com ." at bounding box center [539, 221] width 351 height 14
copy p "hello@interplayapp.com ."
click at [159, 309] on div "Settings Account Settings My Account Connections Workspace Settings General Mem…" at bounding box center [488, 258] width 976 height 517
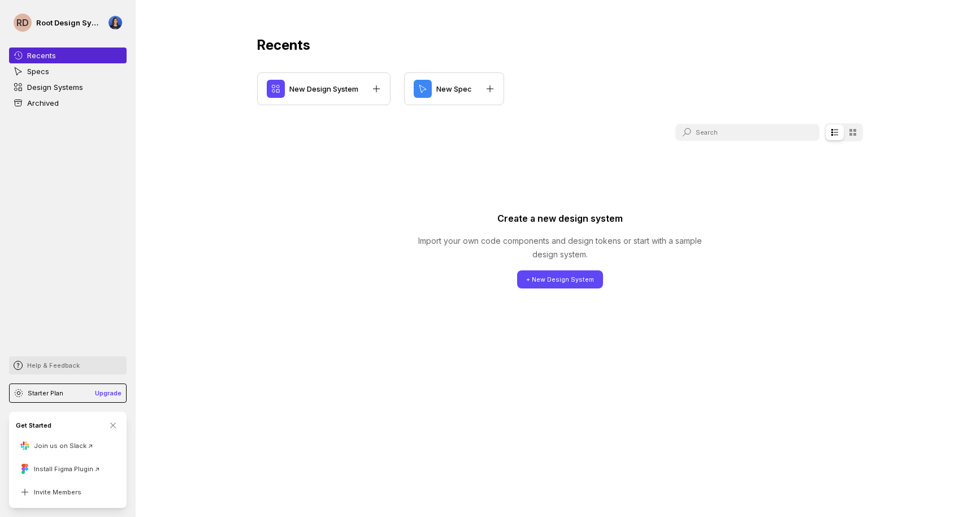
click at [40, 363] on p "Help & Feedback" at bounding box center [53, 365] width 53 height 9
click at [27, 344] on li "Chat with us" at bounding box center [71, 351] width 119 height 14
drag, startPoint x: 85, startPoint y: 364, endPoint x: 22, endPoint y: 364, distance: 63.3
click at [22, 364] on div "Help & Feedback" at bounding box center [68, 365] width 118 height 18
copy p "Help & Feedback"
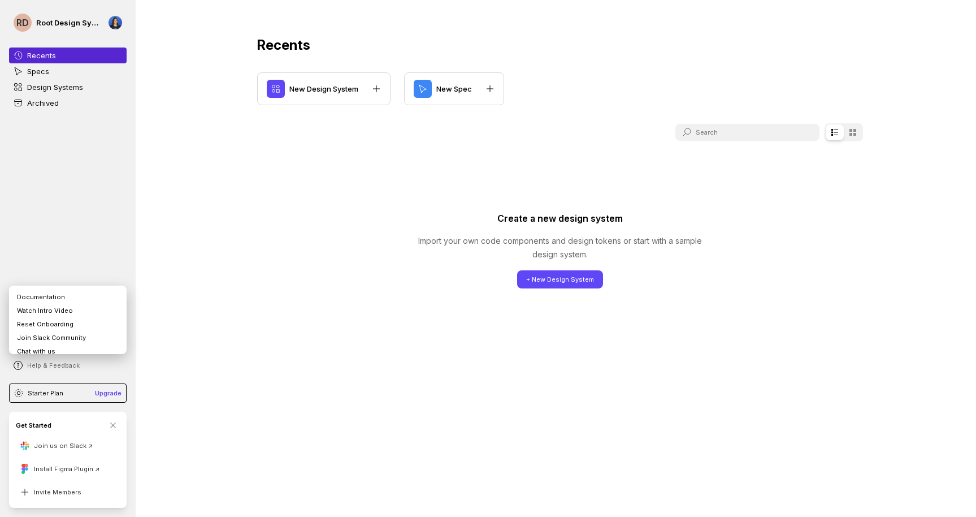
click at [743, 71] on div "Recents New Design System New Spec Create a new design system Import your own c…" at bounding box center [560, 262] width 678 height 525
click at [49, 491] on button "Invite Members" at bounding box center [51, 492] width 70 height 18
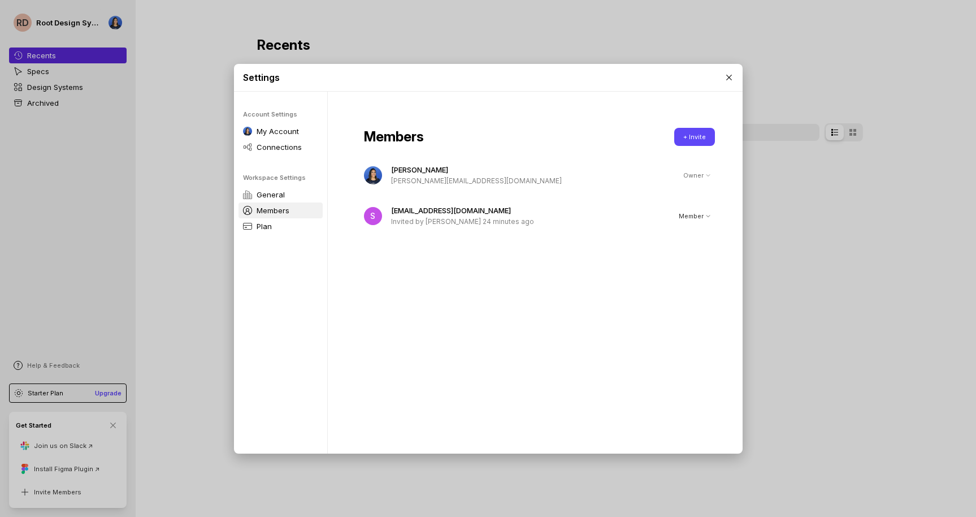
click at [134, 228] on div "Settings Account Settings My Account Connections Workspace Settings General Mem…" at bounding box center [488, 258] width 976 height 517
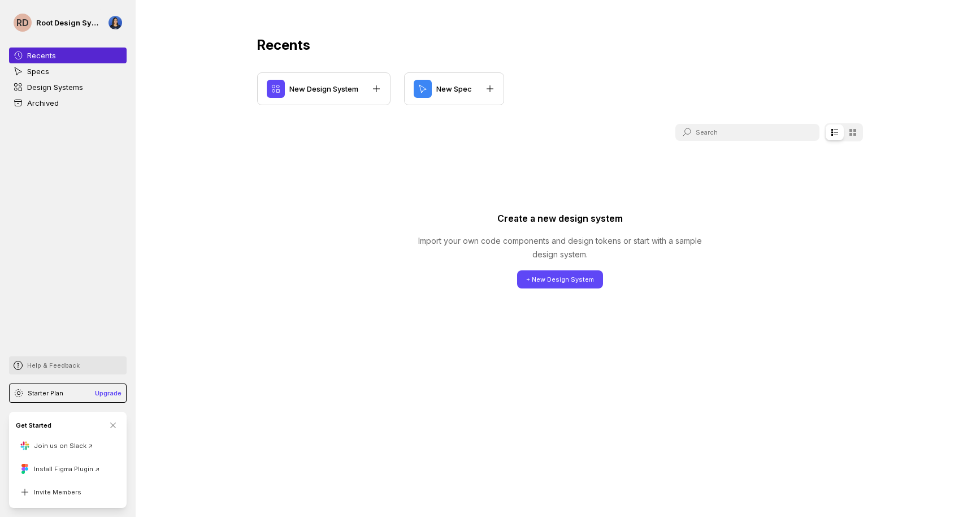
click at [64, 363] on p "Help & Feedback" at bounding box center [53, 365] width 53 height 9
click at [49, 344] on li "Chat with us" at bounding box center [71, 351] width 119 height 14
click at [55, 362] on p "Help & Feedback" at bounding box center [53, 365] width 53 height 9
click at [56, 331] on li "Join Slack Community" at bounding box center [71, 338] width 119 height 14
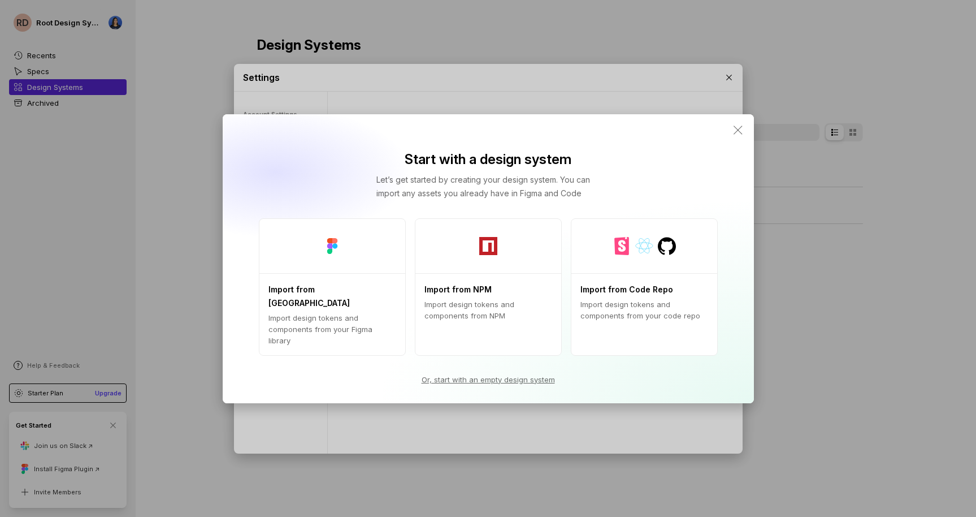
click at [739, 137] on icon at bounding box center [738, 130] width 14 height 14
